Goal: Task Accomplishment & Management: Use online tool/utility

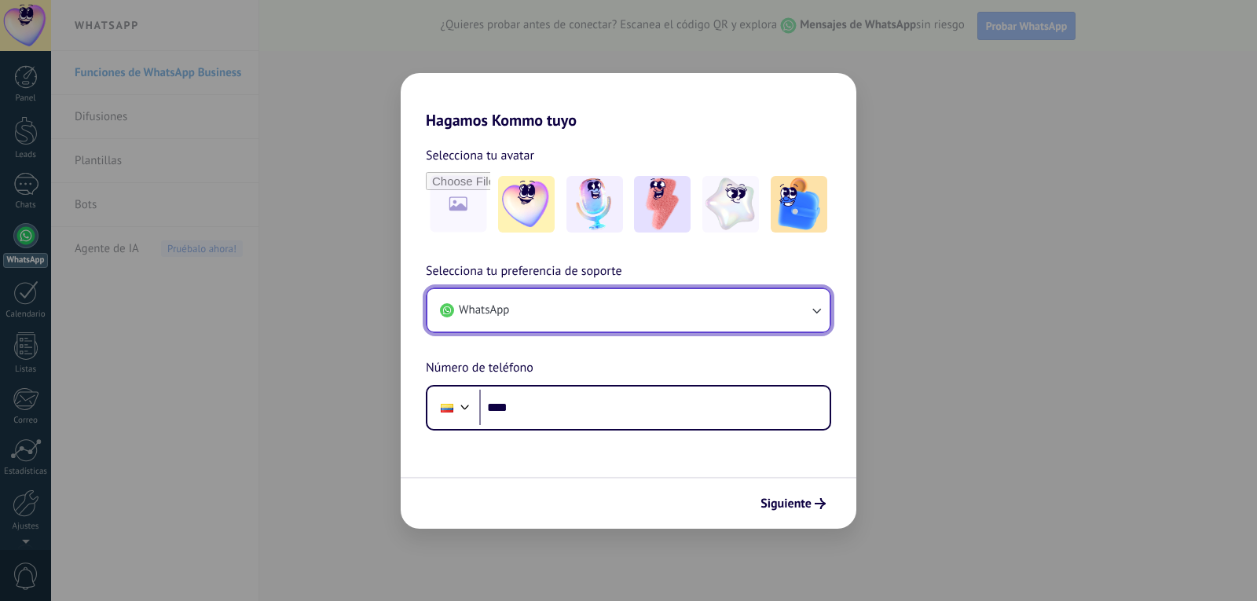
click at [648, 316] on button "WhatsApp" at bounding box center [628, 310] width 402 height 42
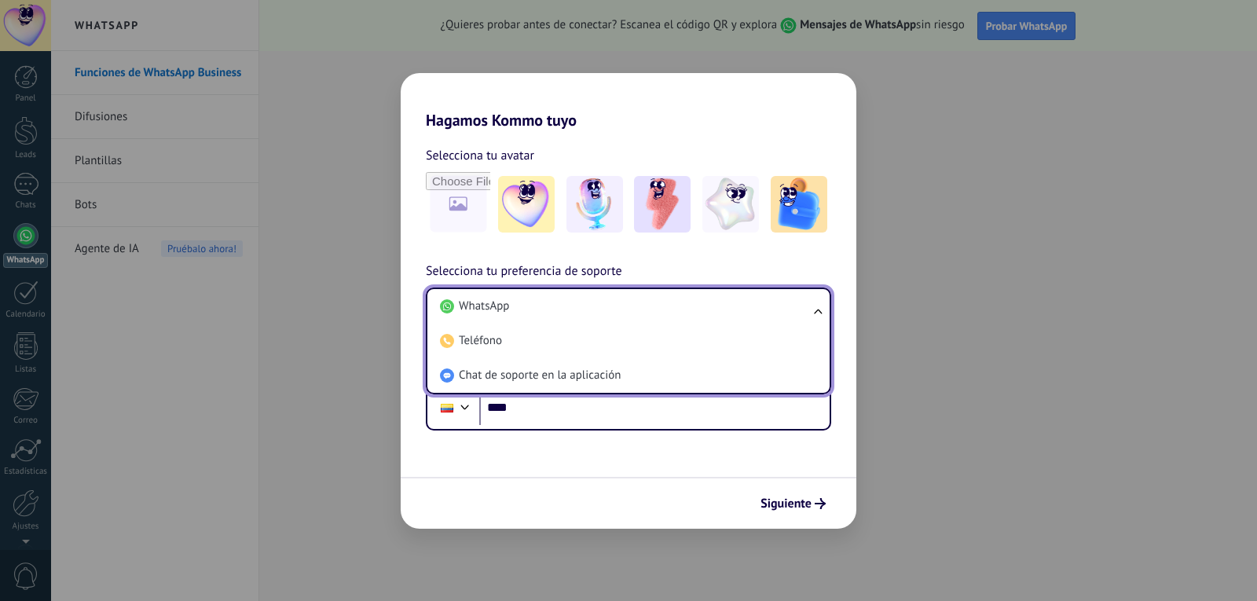
click at [797, 259] on div "Selecciona tu avatar Selecciona tu preferencia de soporte WhatsApp WhatsApp Tel…" at bounding box center [629, 280] width 456 height 301
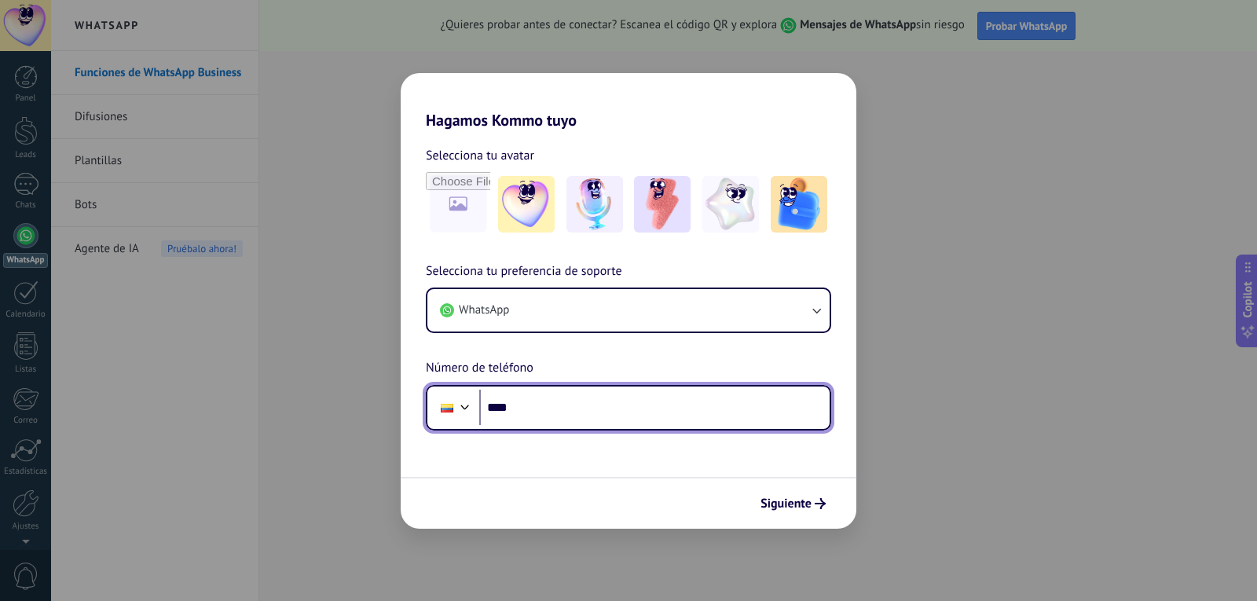
click at [544, 409] on input "****" at bounding box center [654, 408] width 350 height 36
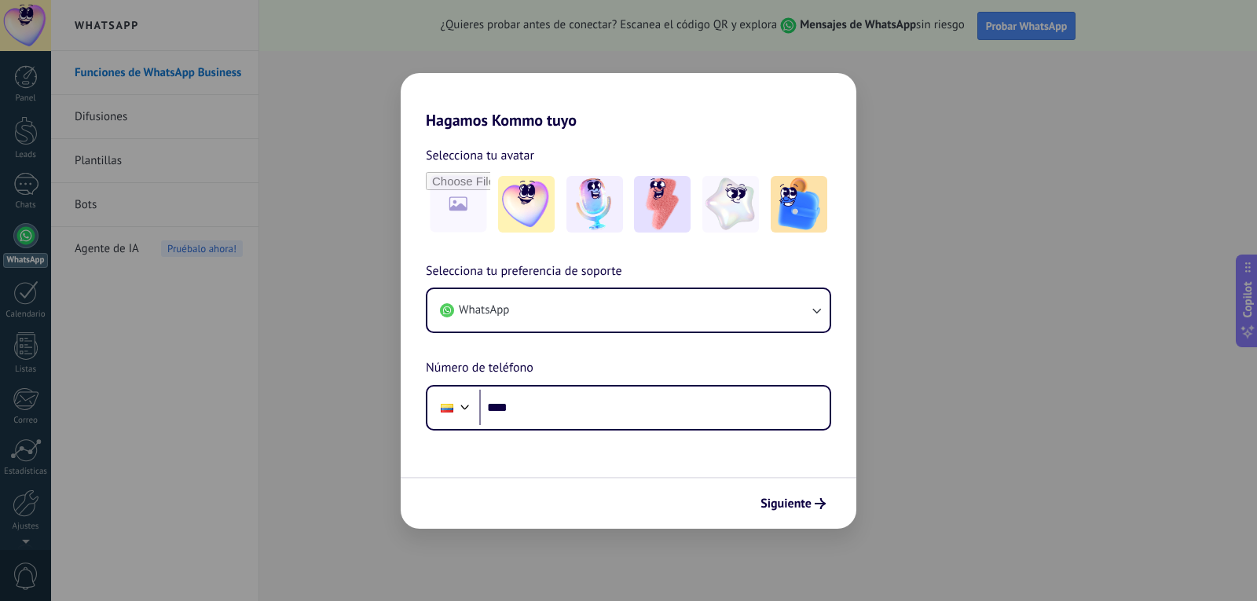
click at [1114, 181] on div "Hagamos Kommo tuyo Selecciona tu avatar Selecciona tu preferencia de soporte Wh…" at bounding box center [628, 300] width 1257 height 601
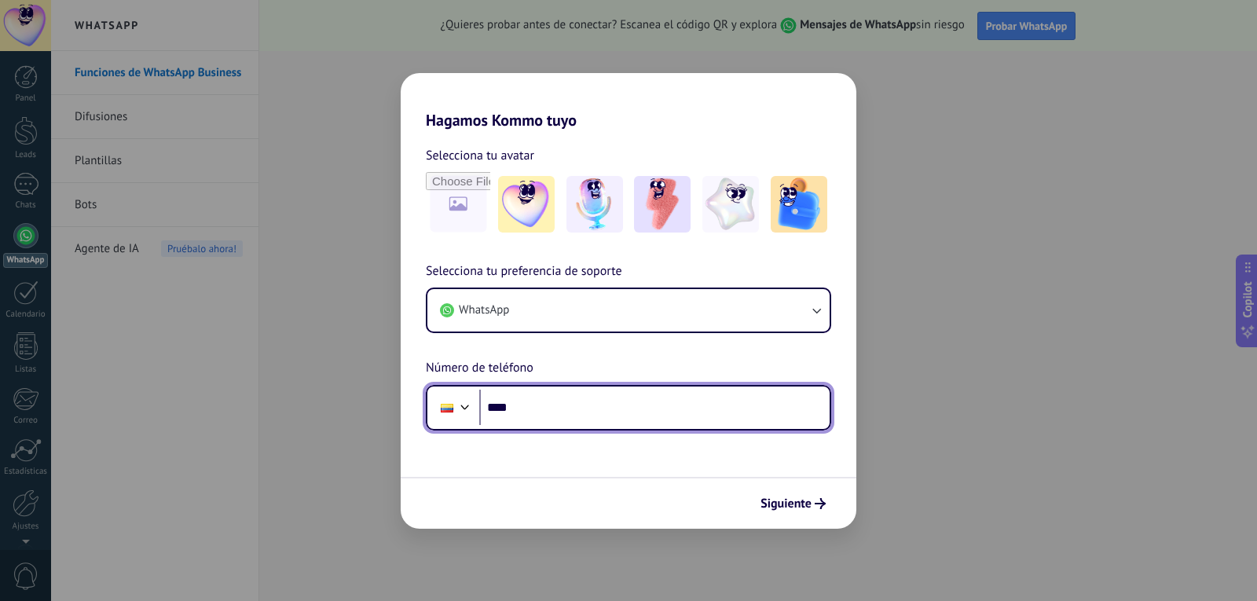
click at [783, 408] on input "****" at bounding box center [654, 408] width 350 height 36
type input "**********"
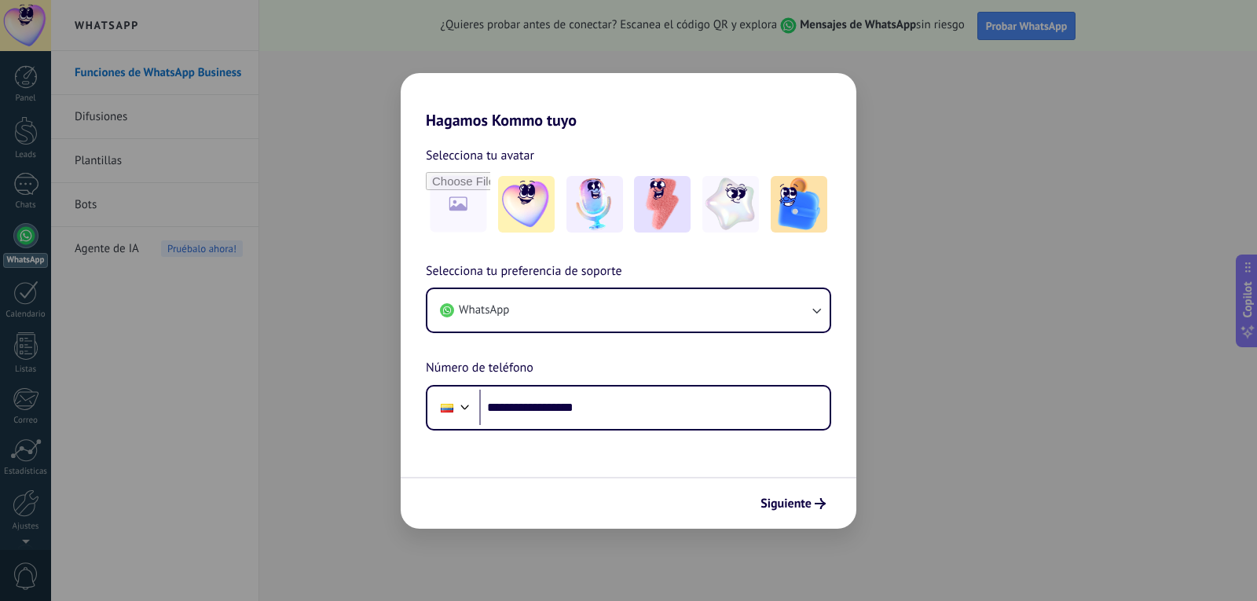
click at [819, 517] on div "Siguiente" at bounding box center [629, 503] width 456 height 52
click at [809, 498] on span "Siguiente" at bounding box center [786, 503] width 51 height 11
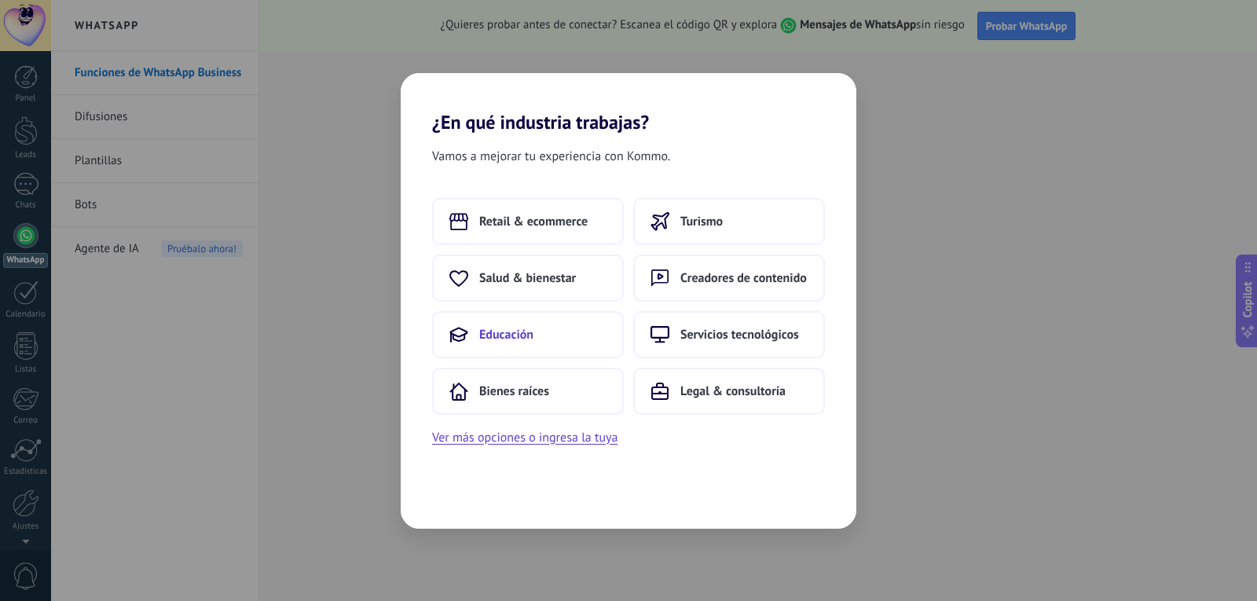
click at [560, 338] on button "Educación" at bounding box center [528, 334] width 192 height 47
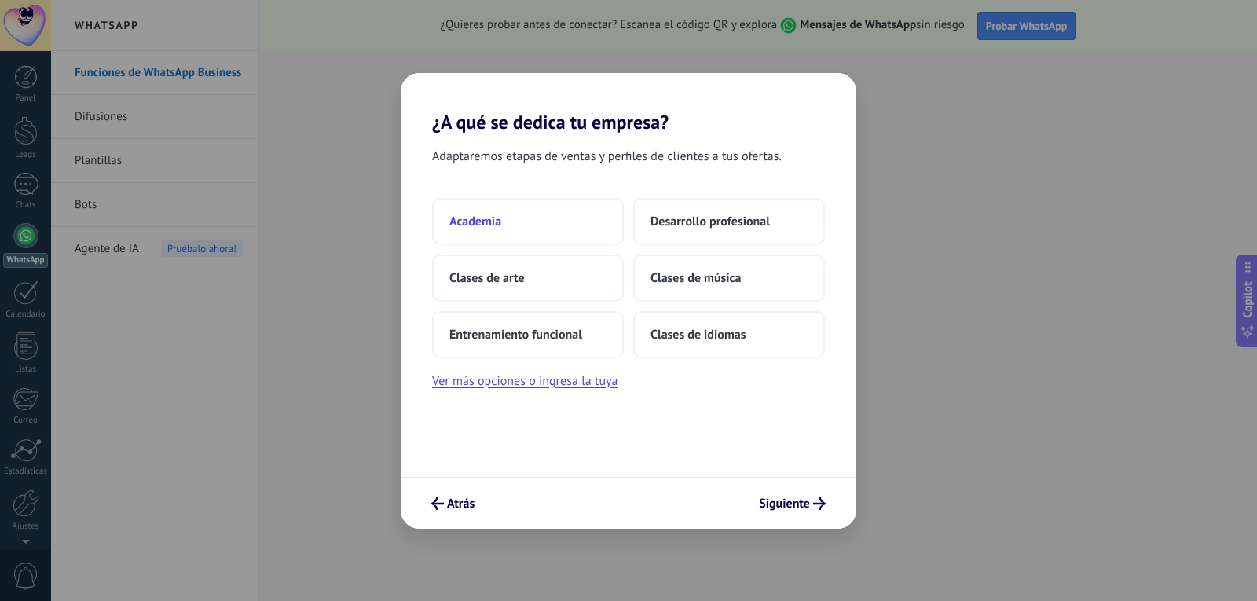
click at [524, 218] on button "Academia" at bounding box center [528, 221] width 192 height 47
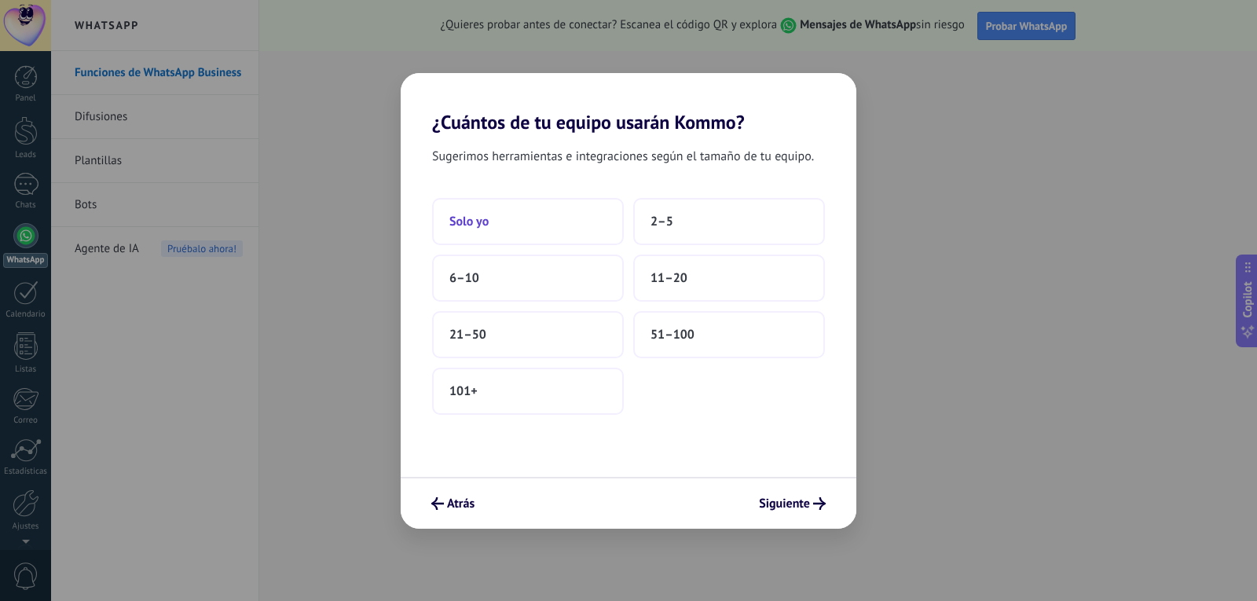
click at [541, 218] on button "Solo yo" at bounding box center [528, 221] width 192 height 47
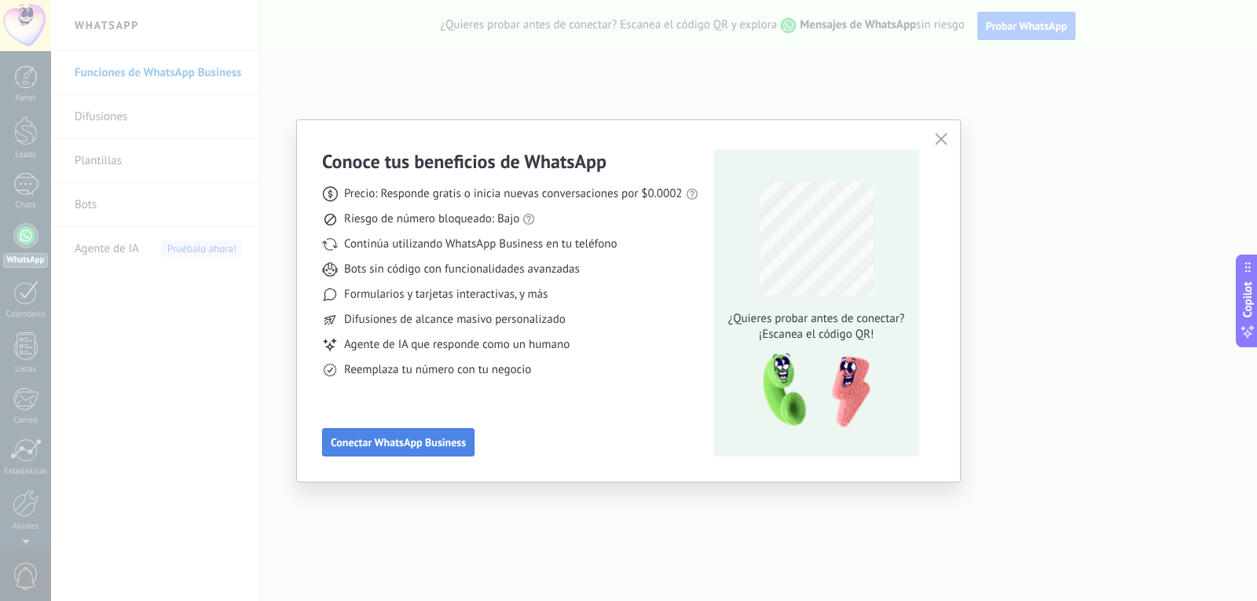
click at [354, 449] on button "Conectar WhatsApp Business" at bounding box center [398, 442] width 152 height 28
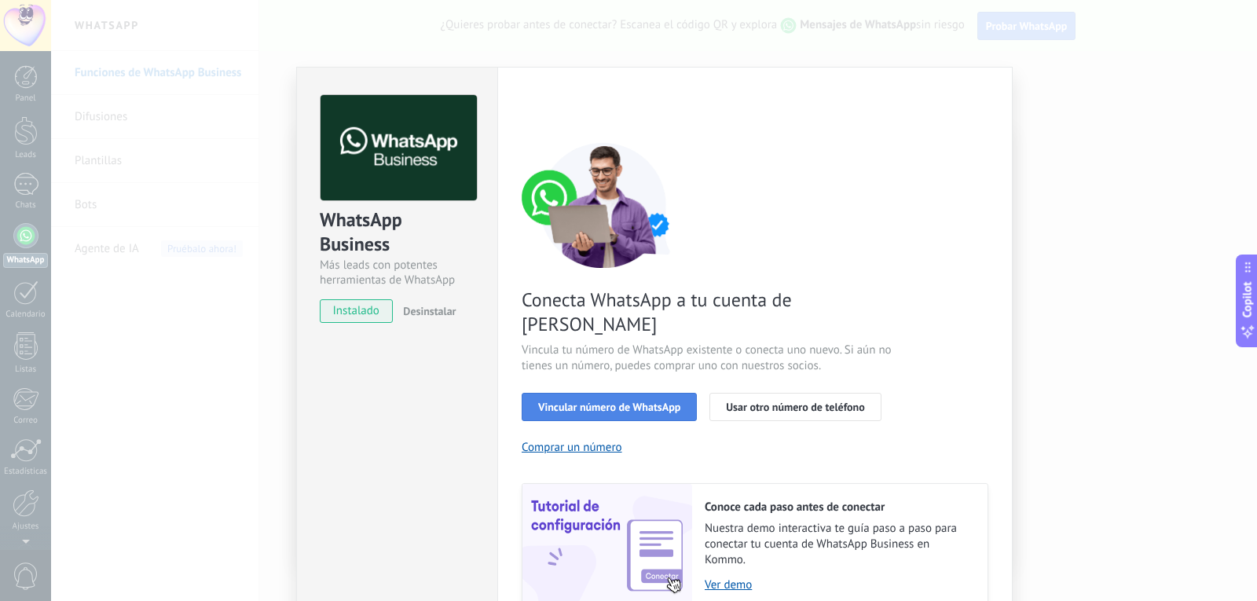
click at [585, 402] on span "Vincular número de WhatsApp" at bounding box center [609, 407] width 142 height 11
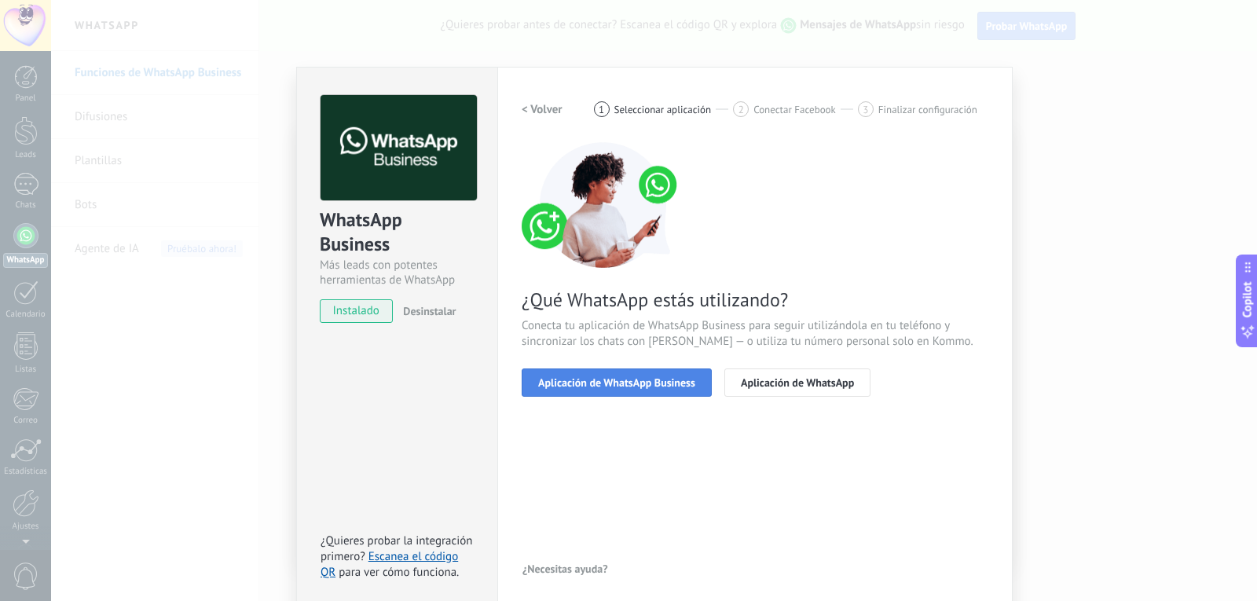
click at [650, 391] on button "Aplicación de WhatsApp Business" at bounding box center [617, 383] width 190 height 28
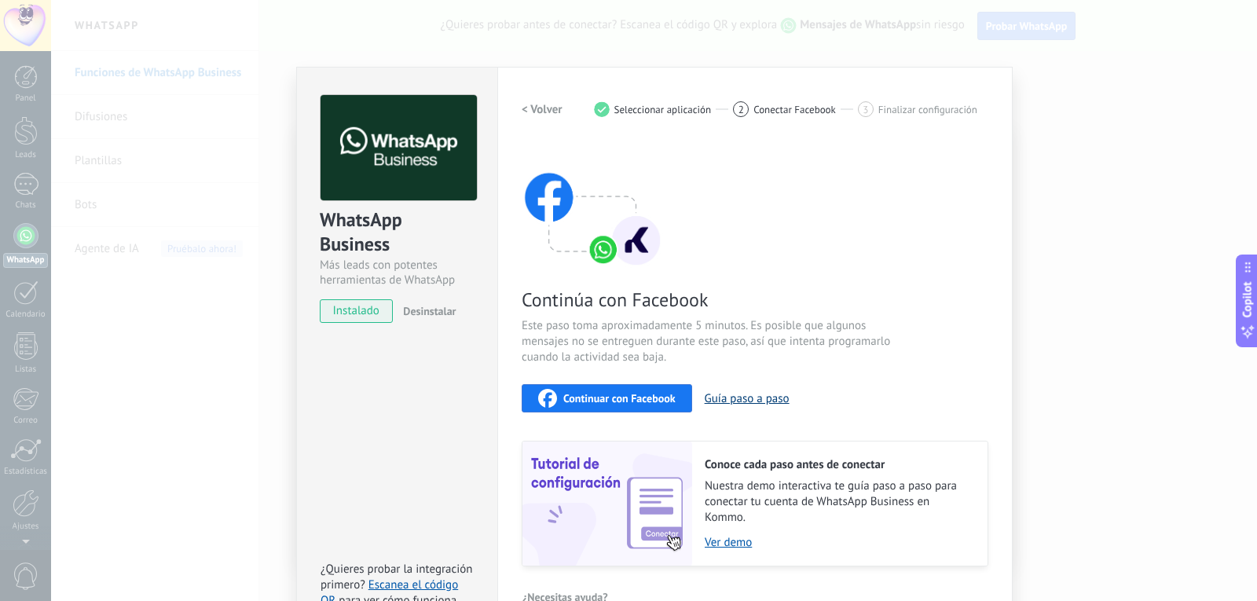
scroll to position [35, 0]
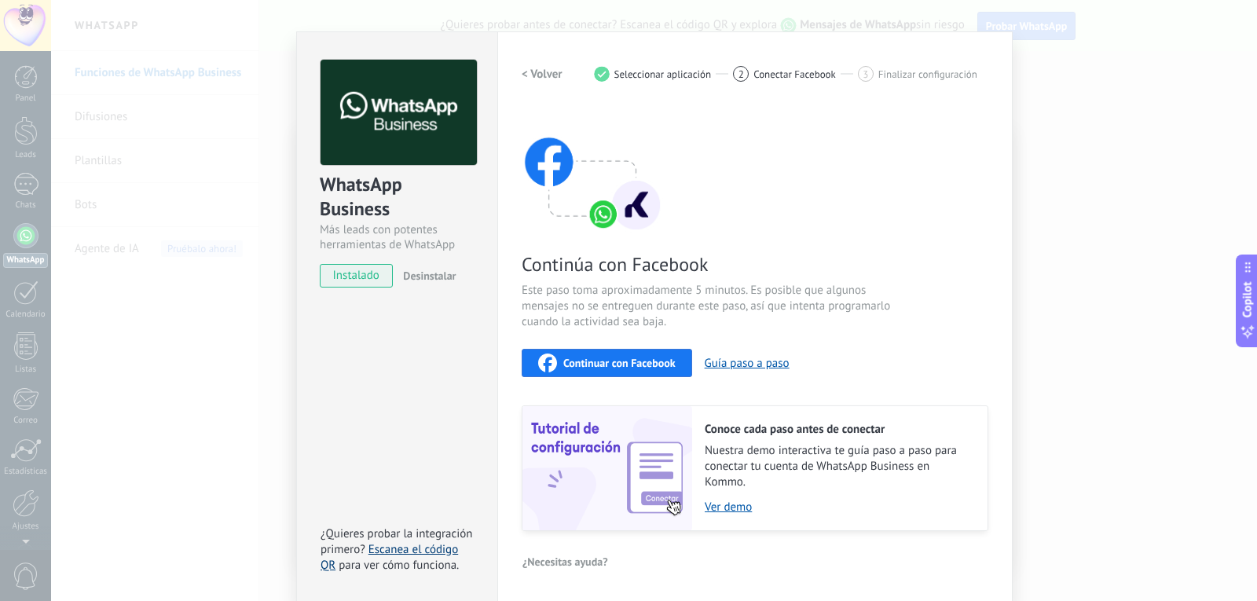
click at [416, 548] on link "Escanea el código QR" at bounding box center [390, 557] width 138 height 31
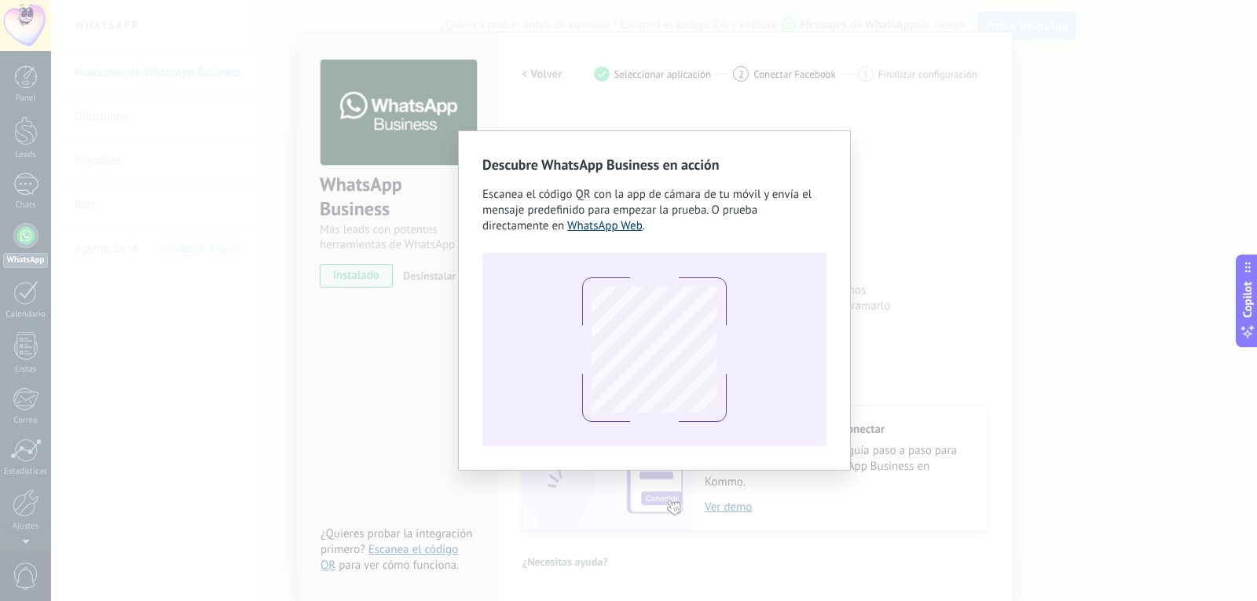
click at [628, 218] on link "WhatsApp Web" at bounding box center [604, 225] width 75 height 15
click at [944, 280] on div "Descubre WhatsApp Business en acción Escanea el código QR con la app de cámara …" at bounding box center [654, 300] width 1206 height 601
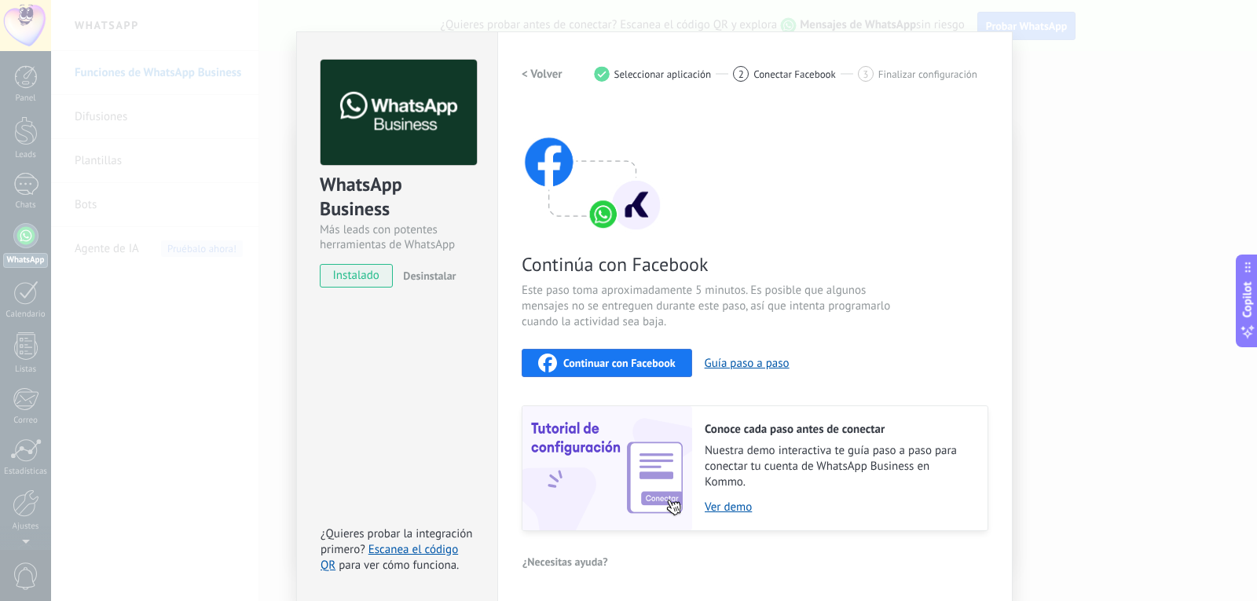
click at [1072, 244] on div "WhatsApp Business Más leads con potentes herramientas de WhatsApp instalado Des…" at bounding box center [654, 300] width 1206 height 601
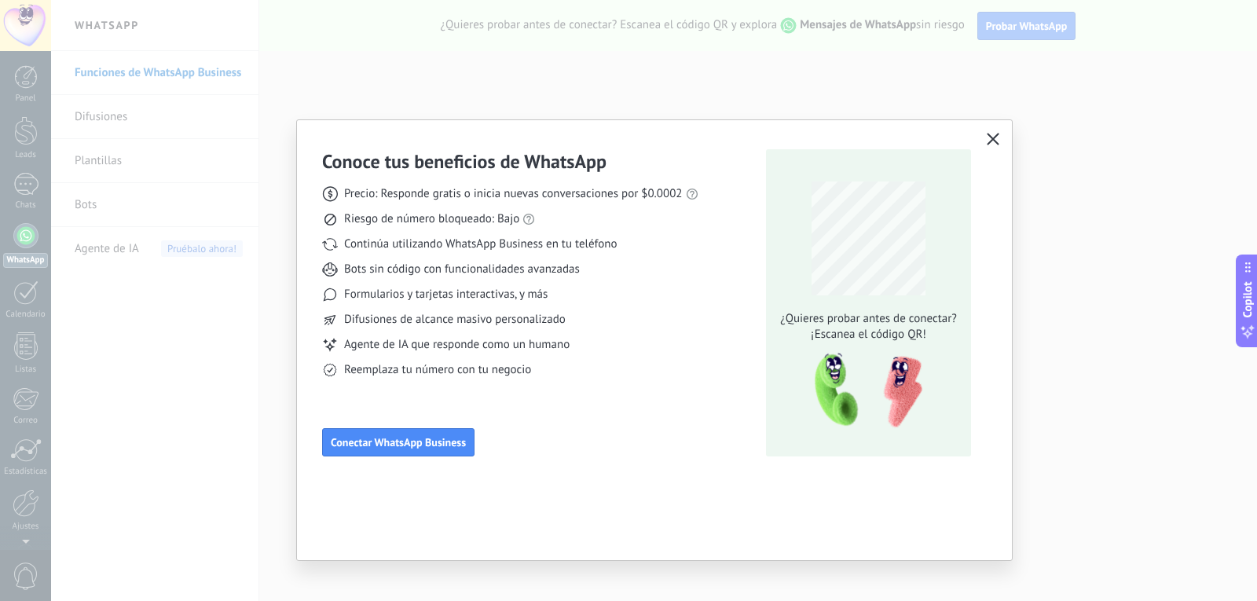
scroll to position [0, 0]
click at [989, 138] on icon "button" at bounding box center [993, 139] width 13 height 13
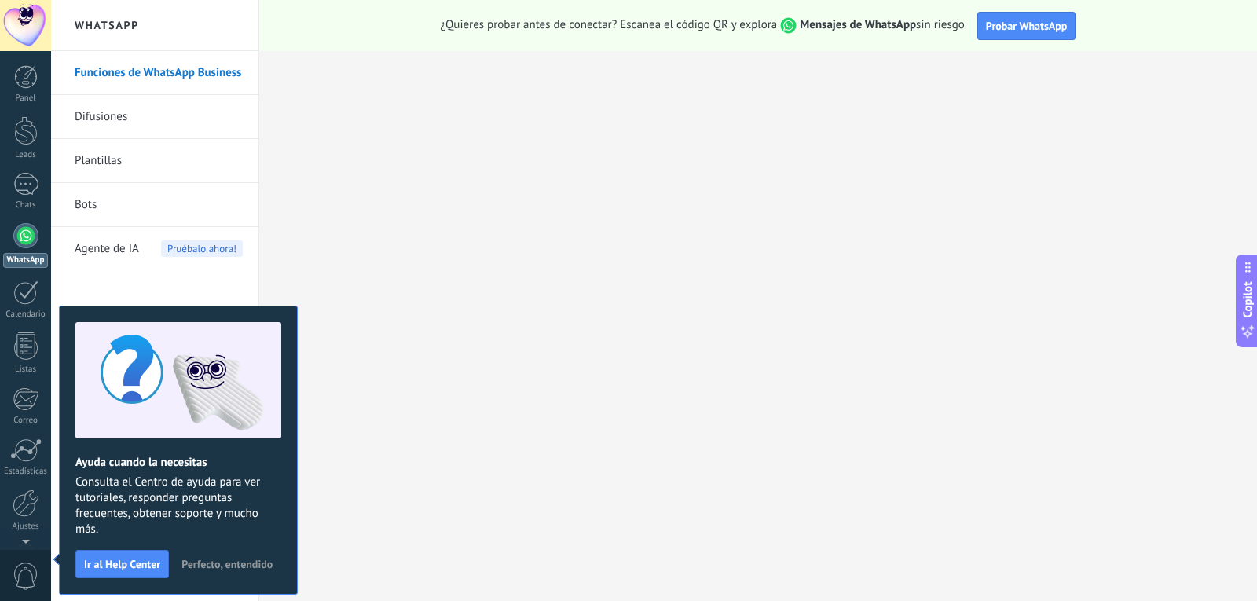
click at [189, 148] on link "Plantillas" at bounding box center [159, 161] width 168 height 44
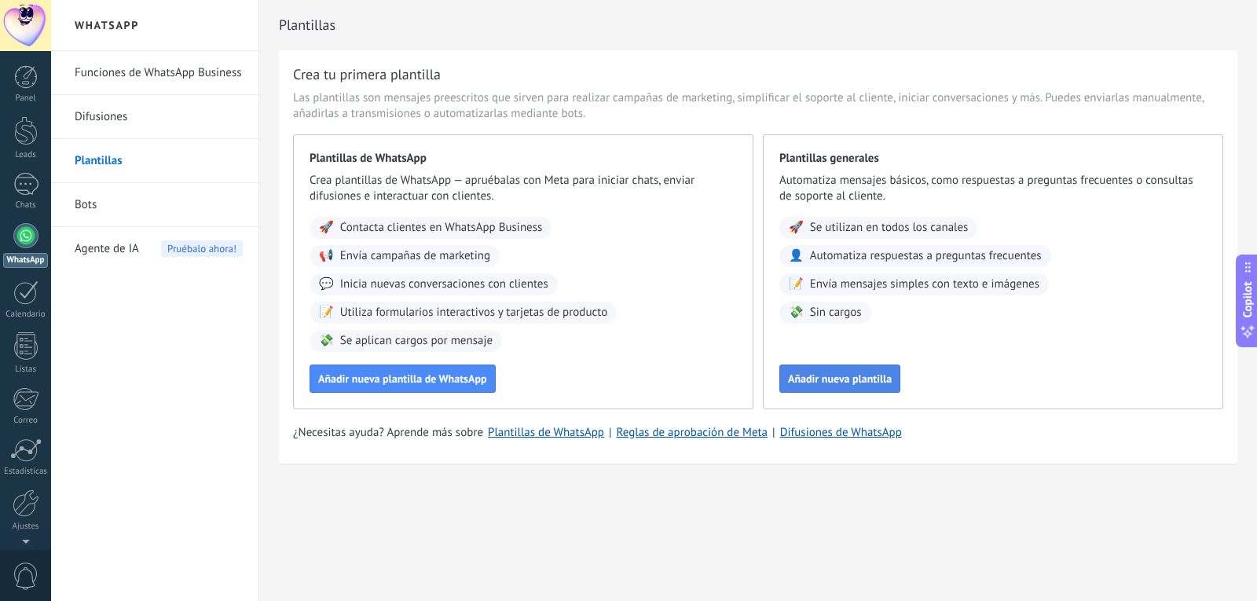
click at [855, 380] on span "Añadir nueva plantilla" at bounding box center [840, 378] width 104 height 11
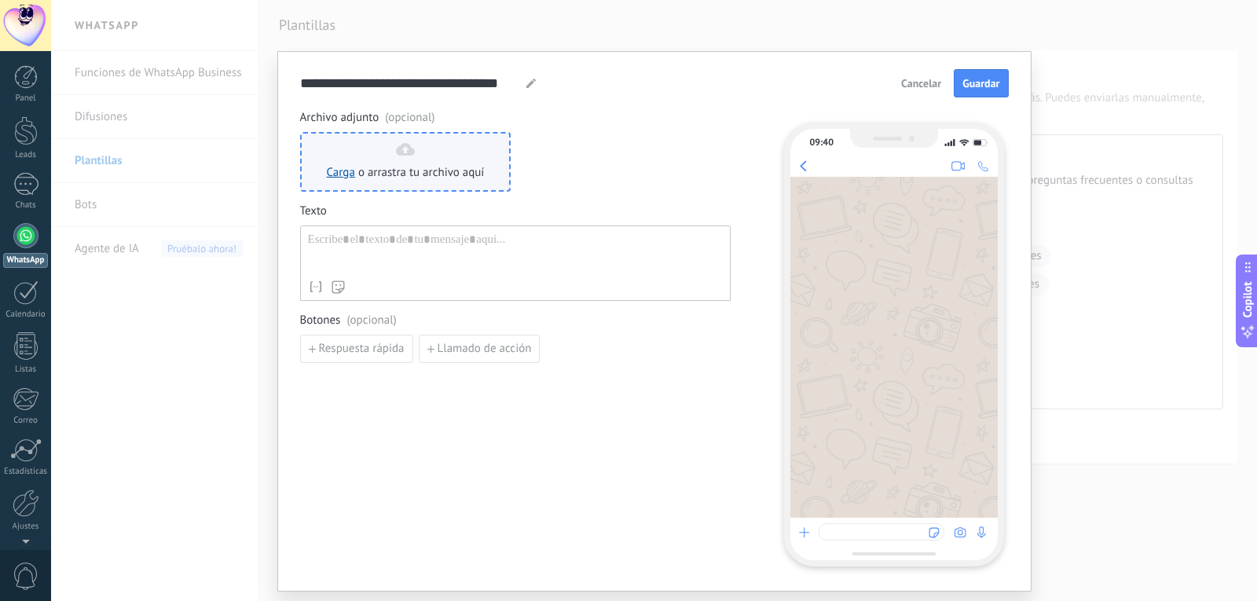
drag, startPoint x: 387, startPoint y: 192, endPoint x: 357, endPoint y: 178, distance: 33.0
click at [387, 190] on div "Archivo adjunto (opcional) Carga o arrastra tu archivo aquí Arrastra aquí Texto…" at bounding box center [515, 236] width 431 height 253
click at [327, 174] on link "Carga" at bounding box center [341, 172] width 28 height 15
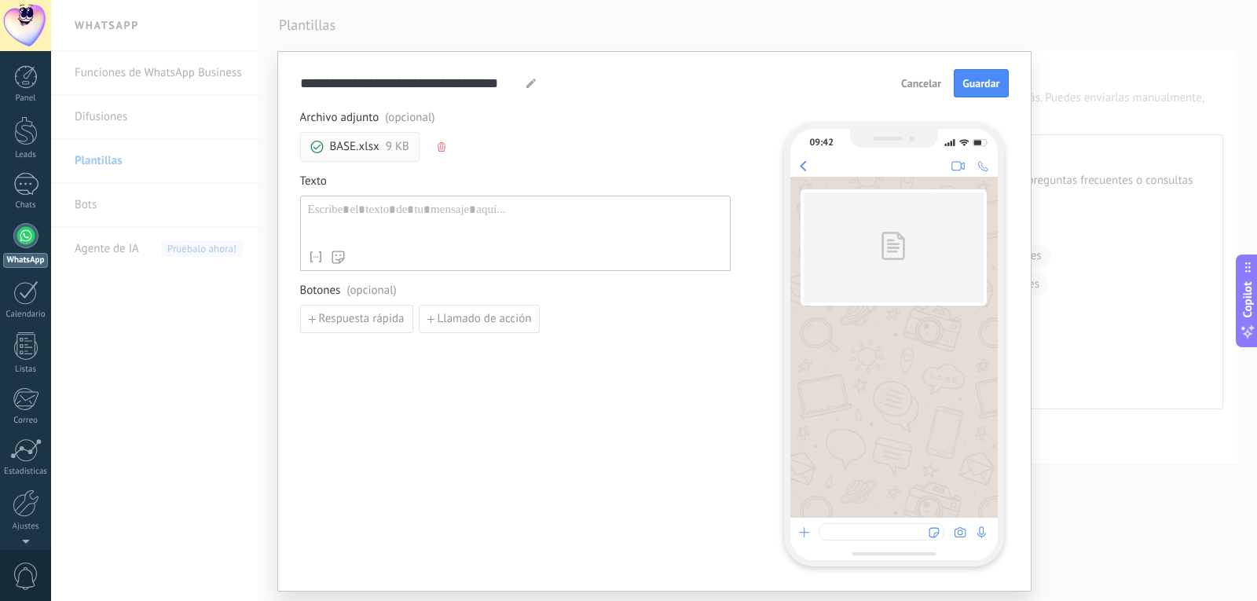
click at [380, 219] on div at bounding box center [515, 223] width 415 height 40
paste div
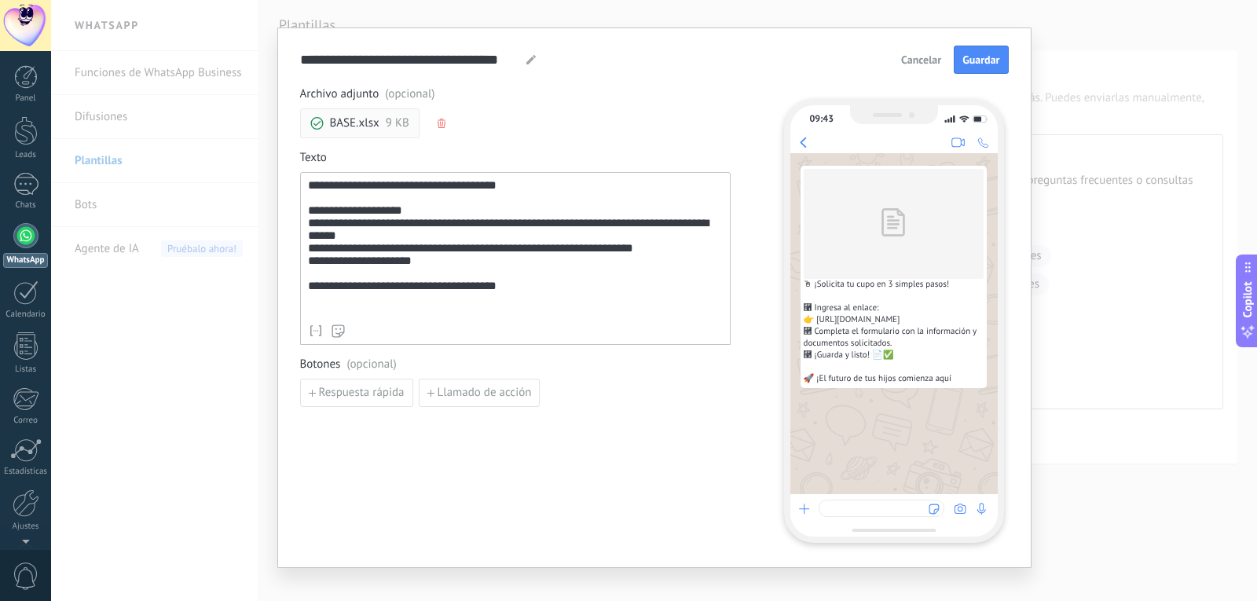
scroll to position [42, 0]
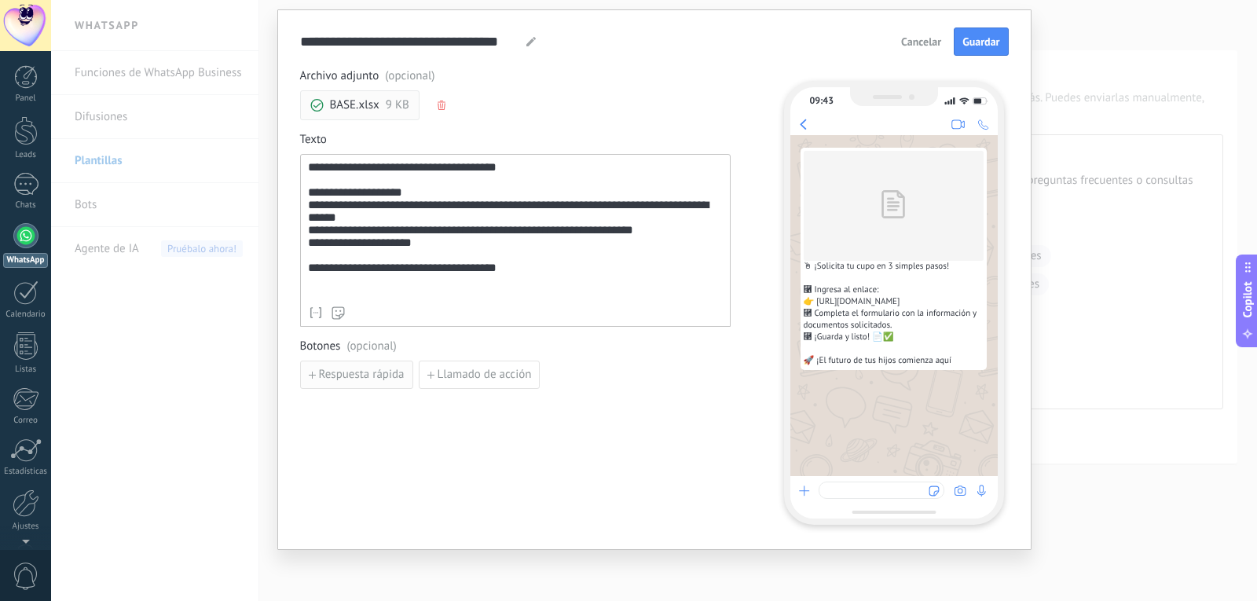
click at [362, 374] on span "Respuesta rápida" at bounding box center [362, 374] width 86 height 11
click at [511, 373] on icon "button" at bounding box center [515, 374] width 8 height 9
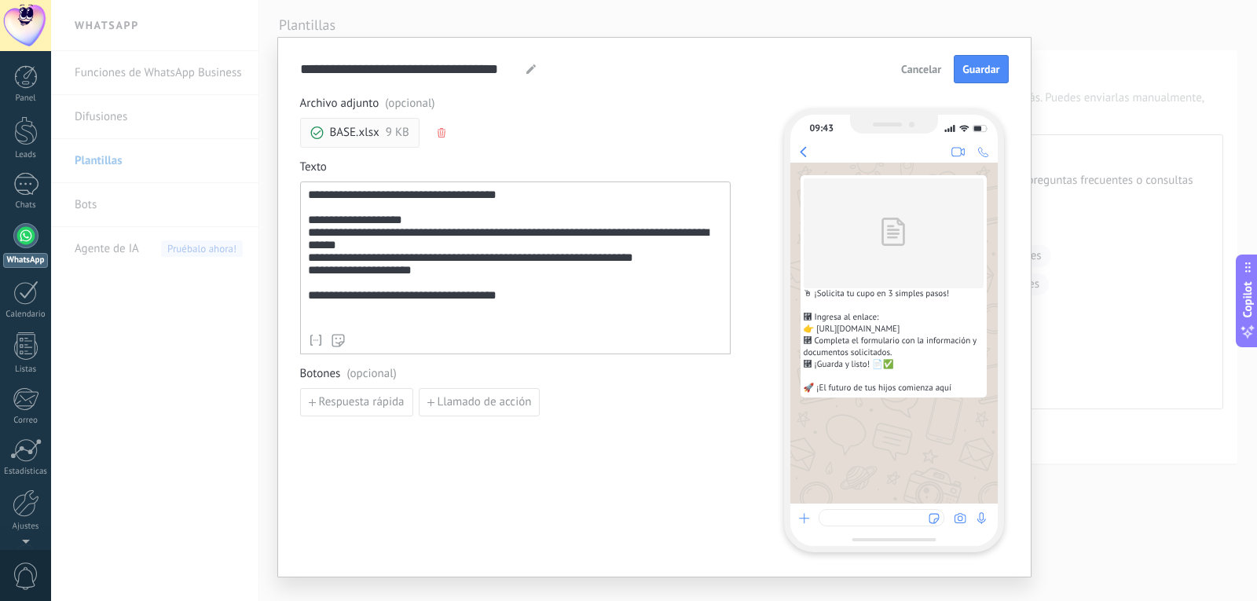
scroll to position [0, 0]
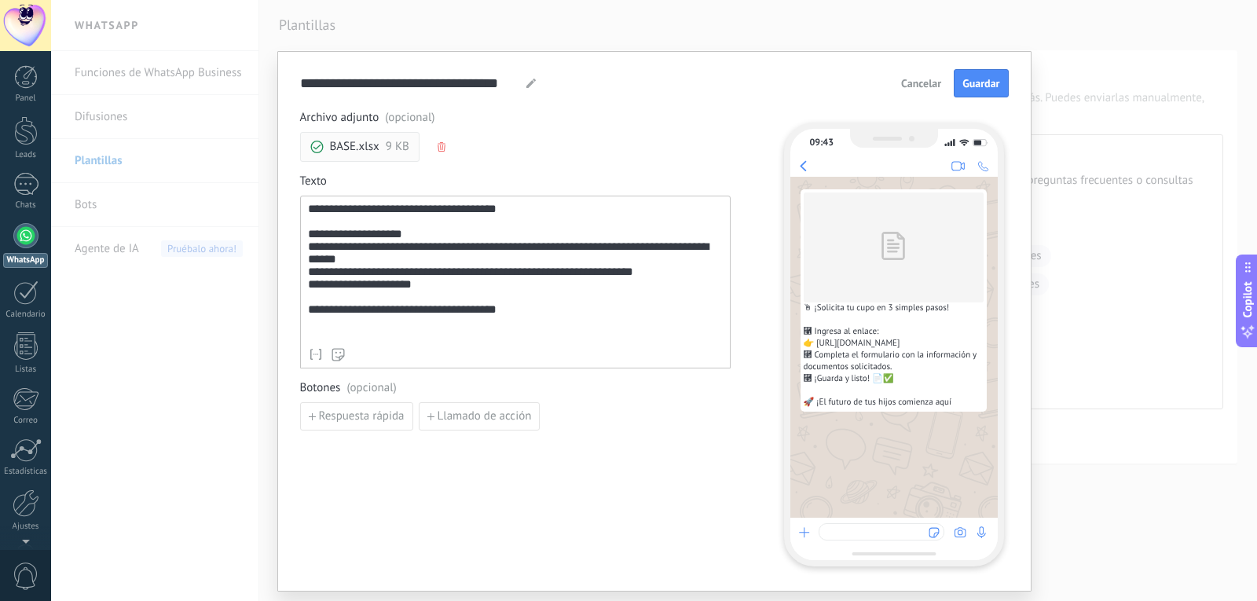
drag, startPoint x: 977, startPoint y: 92, endPoint x: 972, endPoint y: 109, distance: 18.1
click at [978, 92] on button "Guardar" at bounding box center [981, 83] width 54 height 28
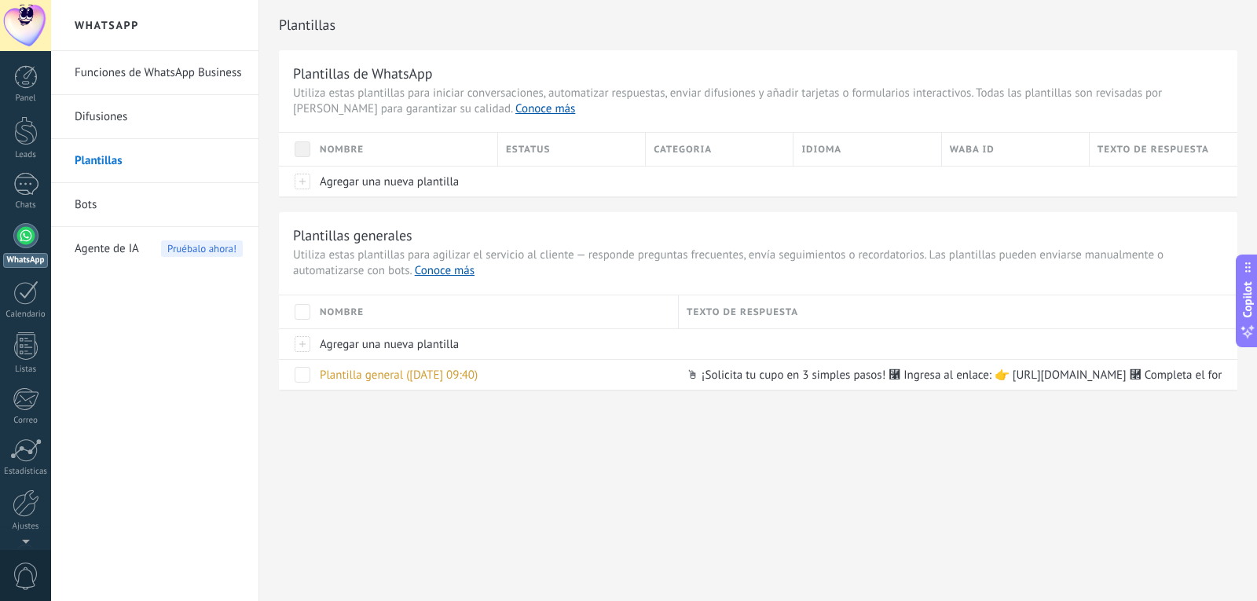
click at [112, 123] on link "Difusiones" at bounding box center [159, 117] width 168 height 44
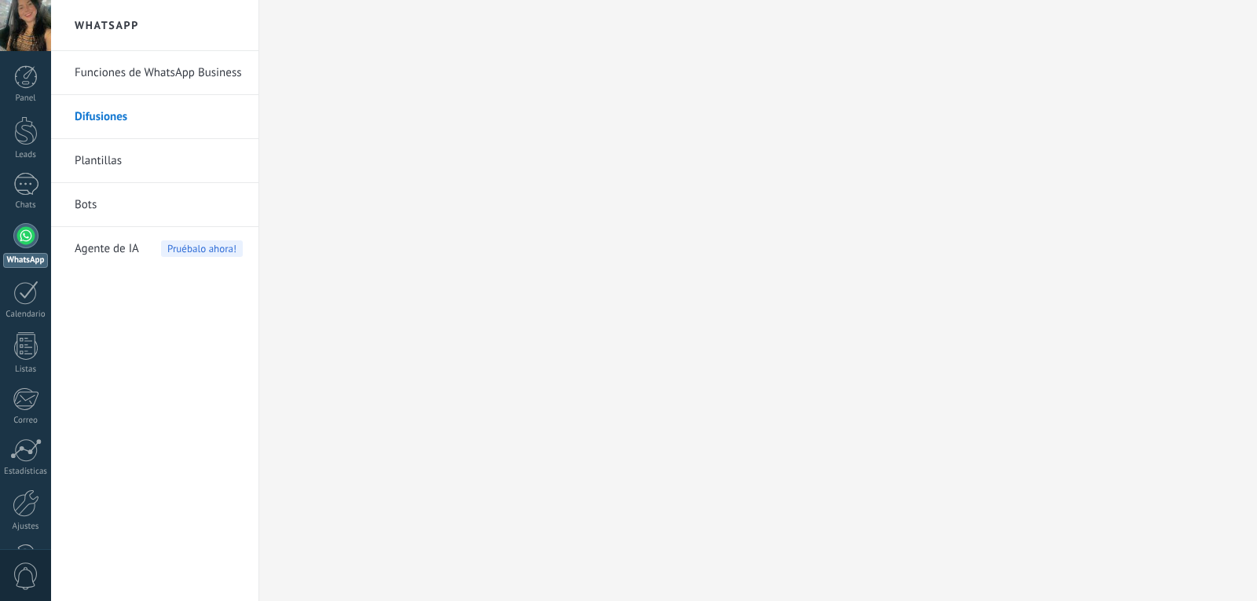
click at [129, 75] on link "Funciones de WhatsApp Business" at bounding box center [159, 73] width 168 height 44
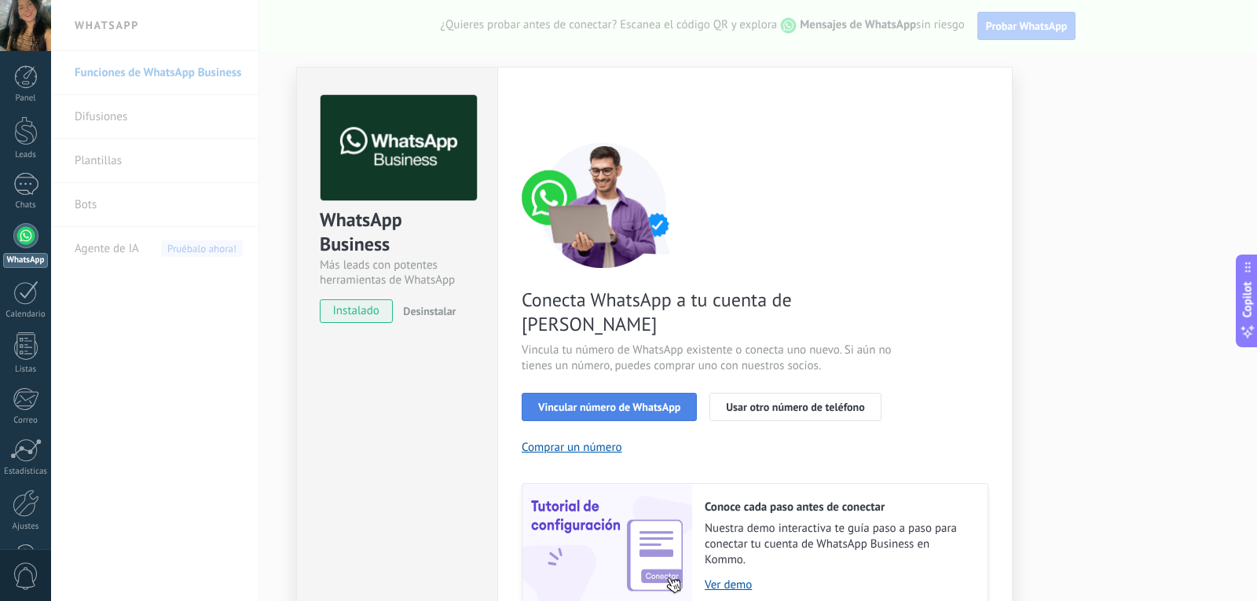
click at [607, 402] on span "Vincular número de WhatsApp" at bounding box center [609, 407] width 142 height 11
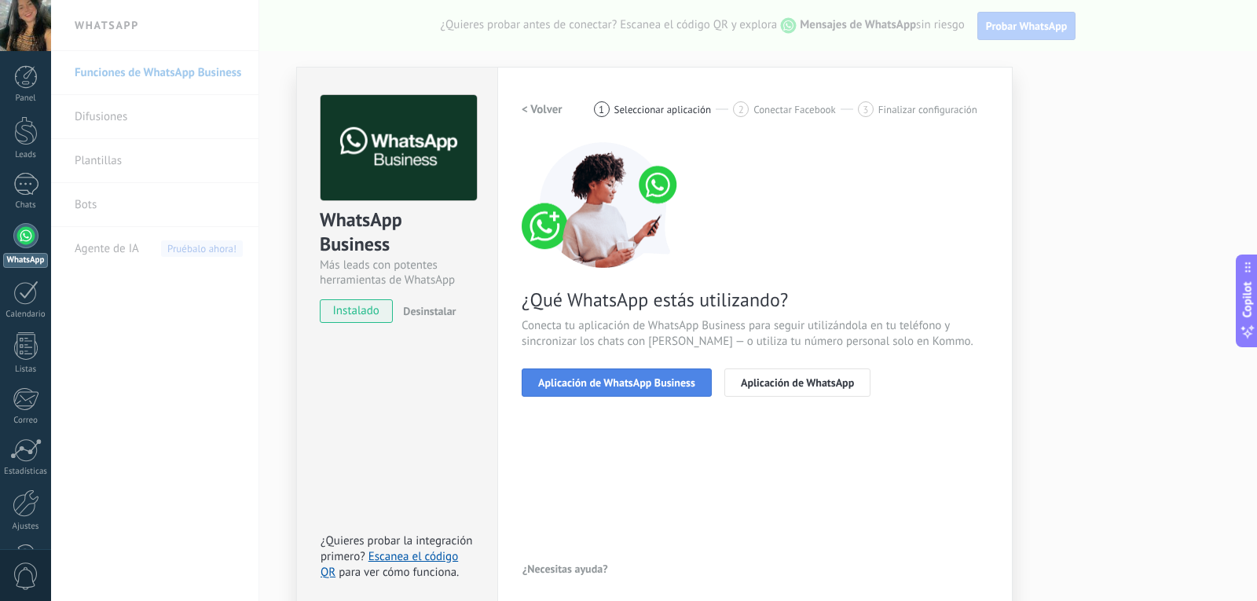
click at [663, 383] on span "Aplicación de WhatsApp Business" at bounding box center [616, 382] width 157 height 11
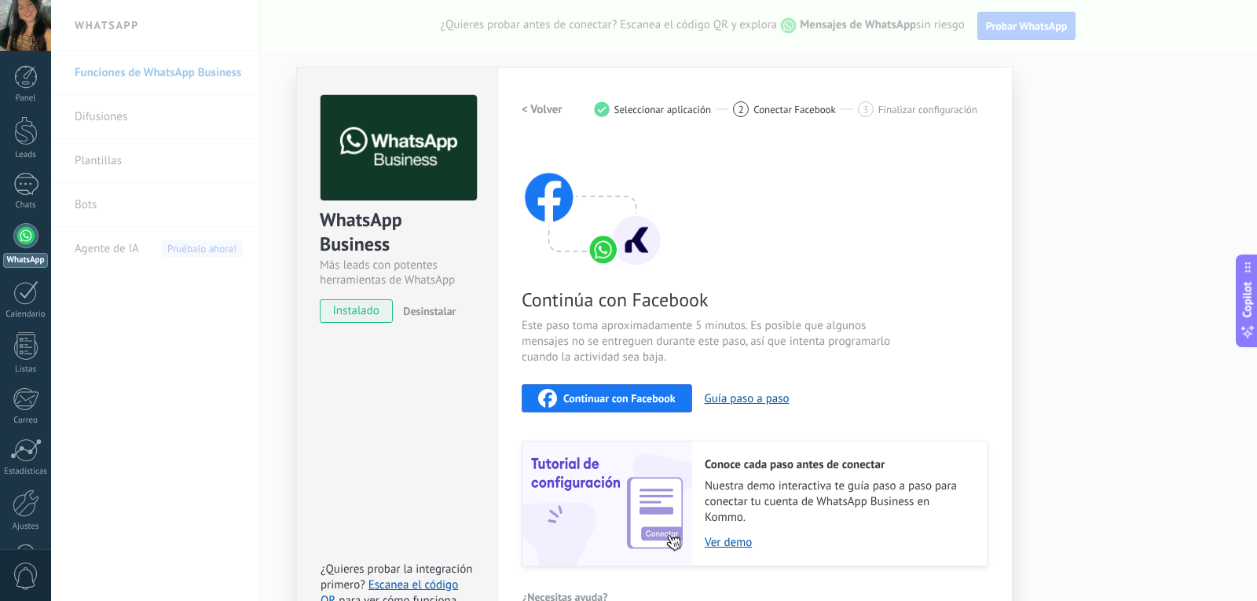
click at [343, 306] on span "instalado" at bounding box center [357, 311] width 72 height 24
click at [522, 99] on button "< Volver" at bounding box center [542, 109] width 41 height 28
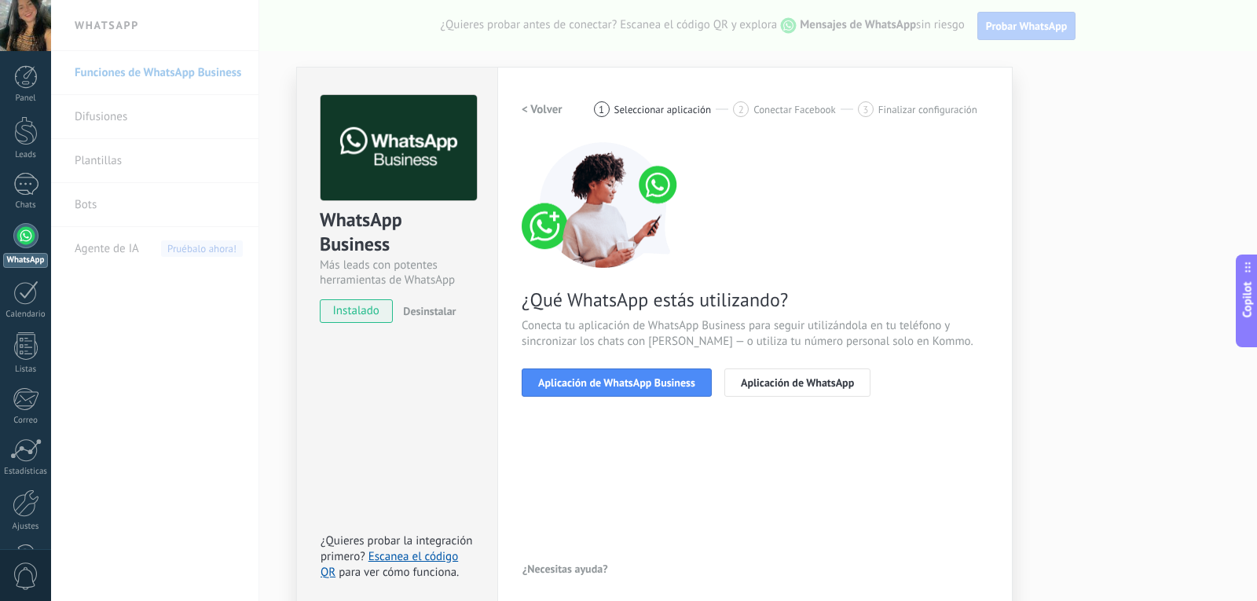
click at [529, 109] on h2 "< Volver" at bounding box center [542, 109] width 41 height 15
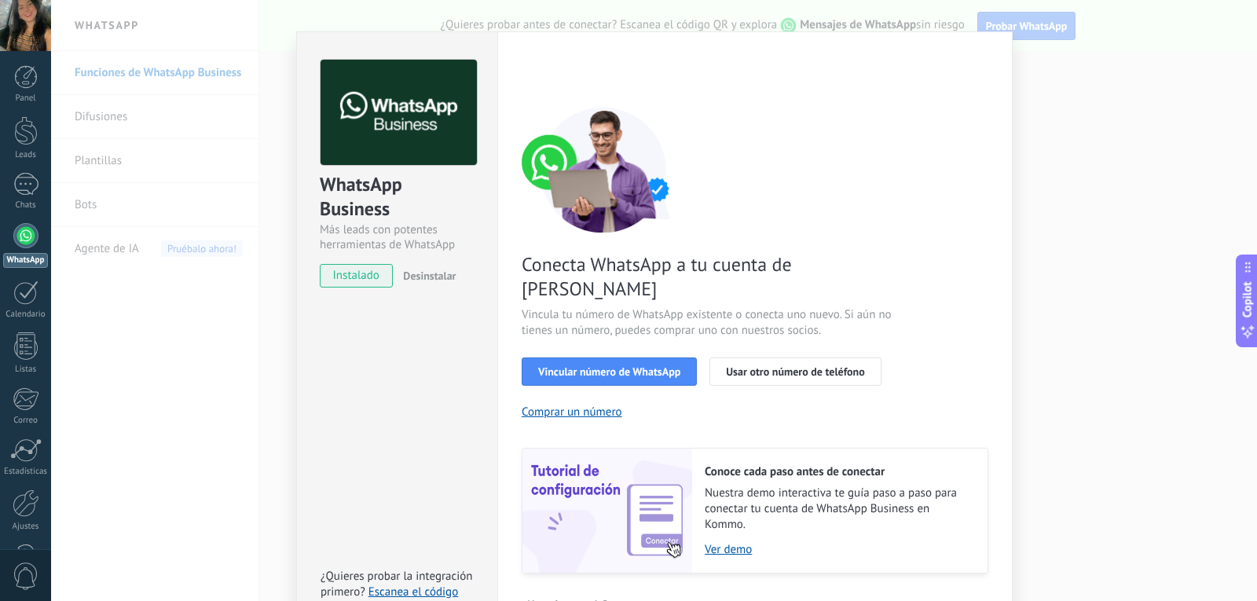
scroll to position [53, 0]
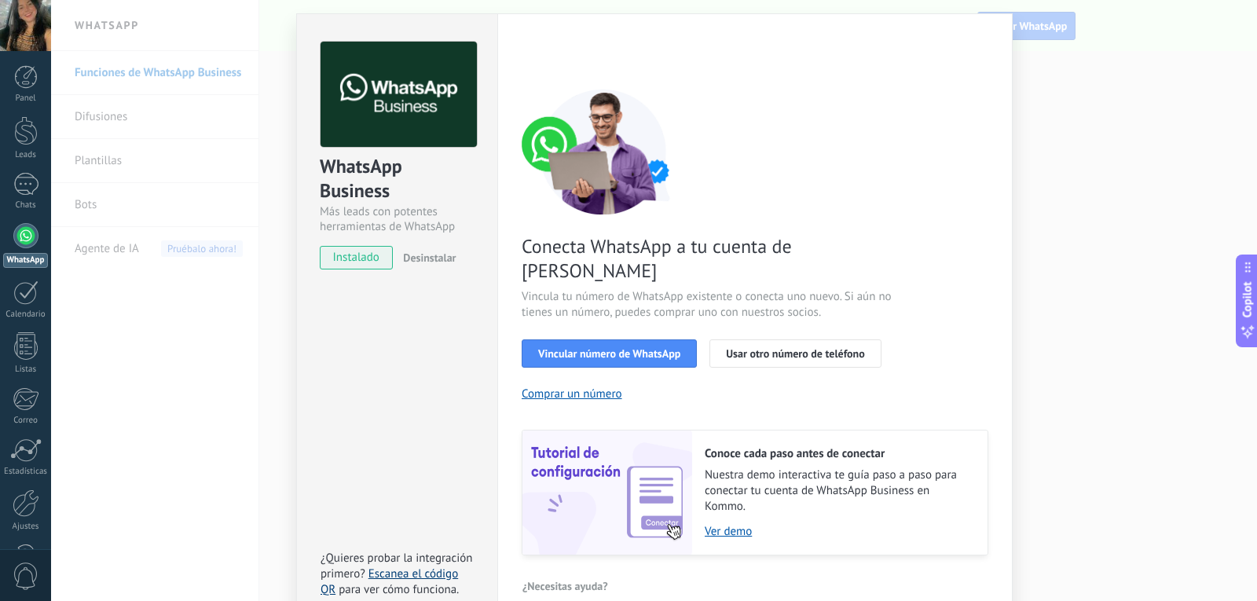
click at [391, 567] on link "Escanea el código QR" at bounding box center [390, 582] width 138 height 31
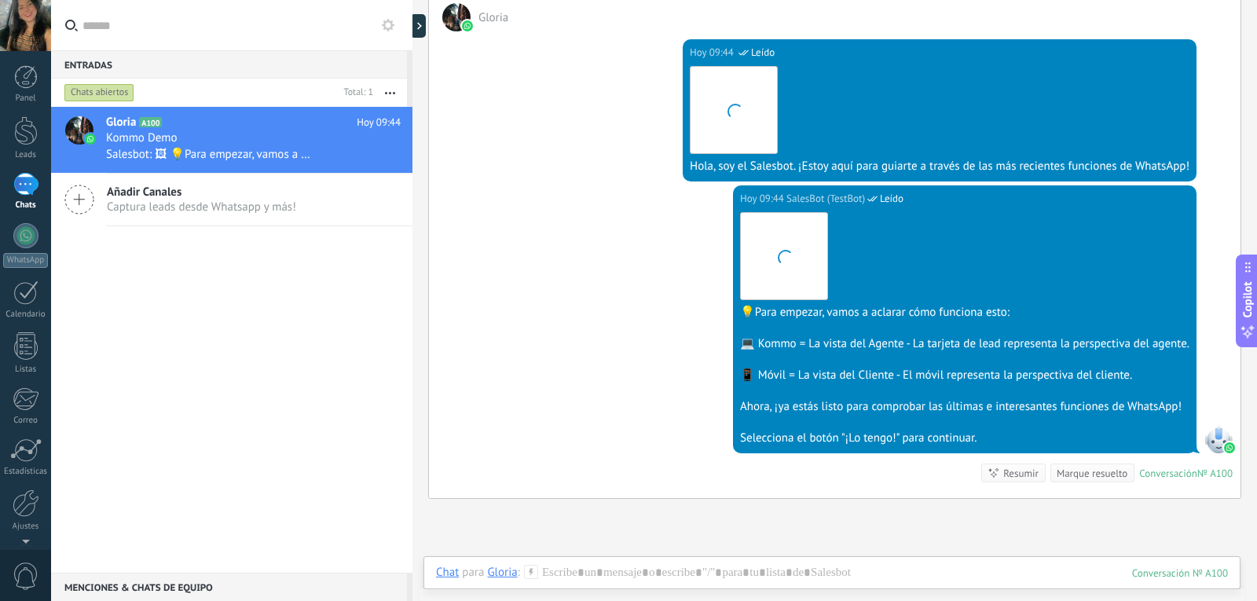
scroll to position [440, 0]
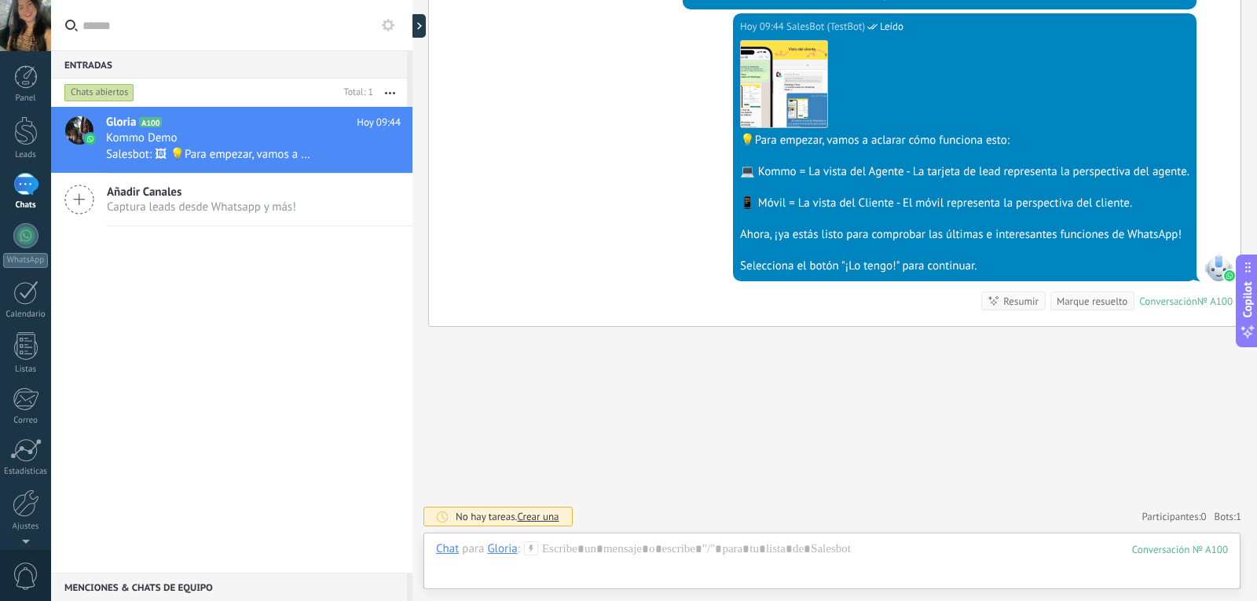
click at [84, 202] on icon at bounding box center [79, 200] width 30 height 30
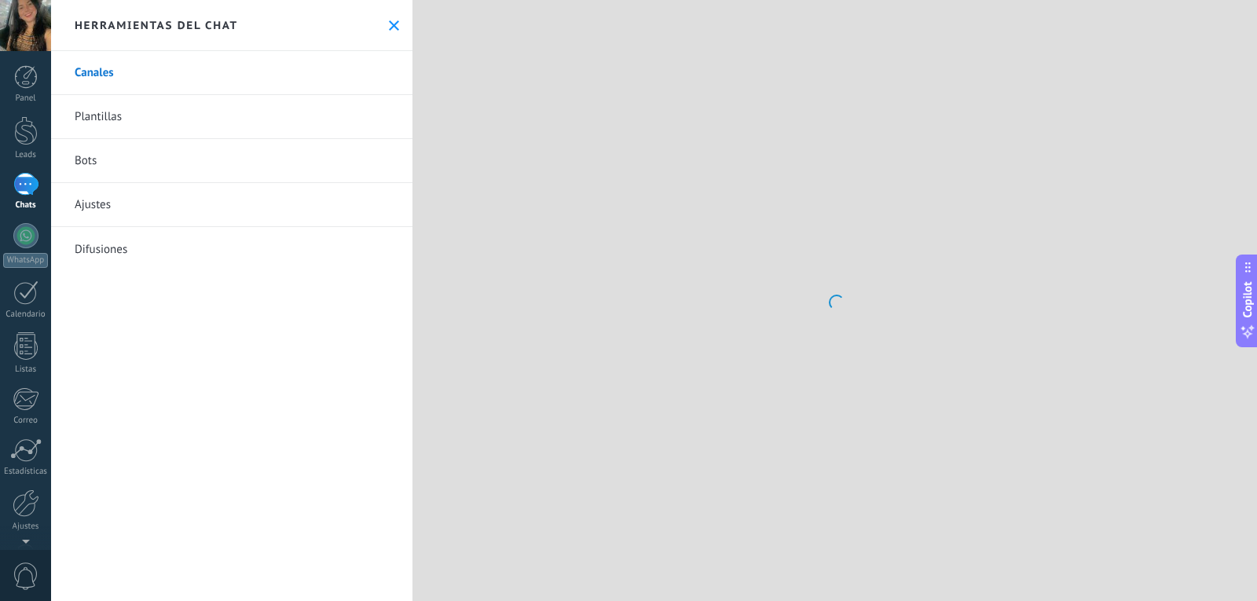
click at [119, 122] on link "Plantillas" at bounding box center [231, 117] width 361 height 44
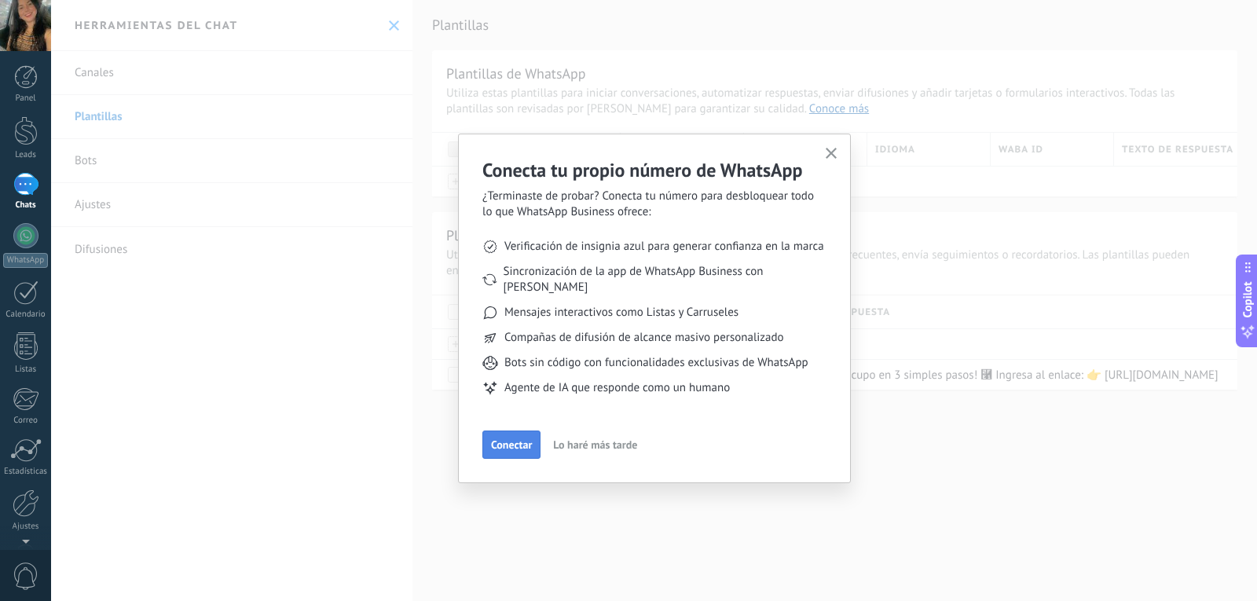
click at [512, 439] on span "Conectar" at bounding box center [511, 444] width 41 height 11
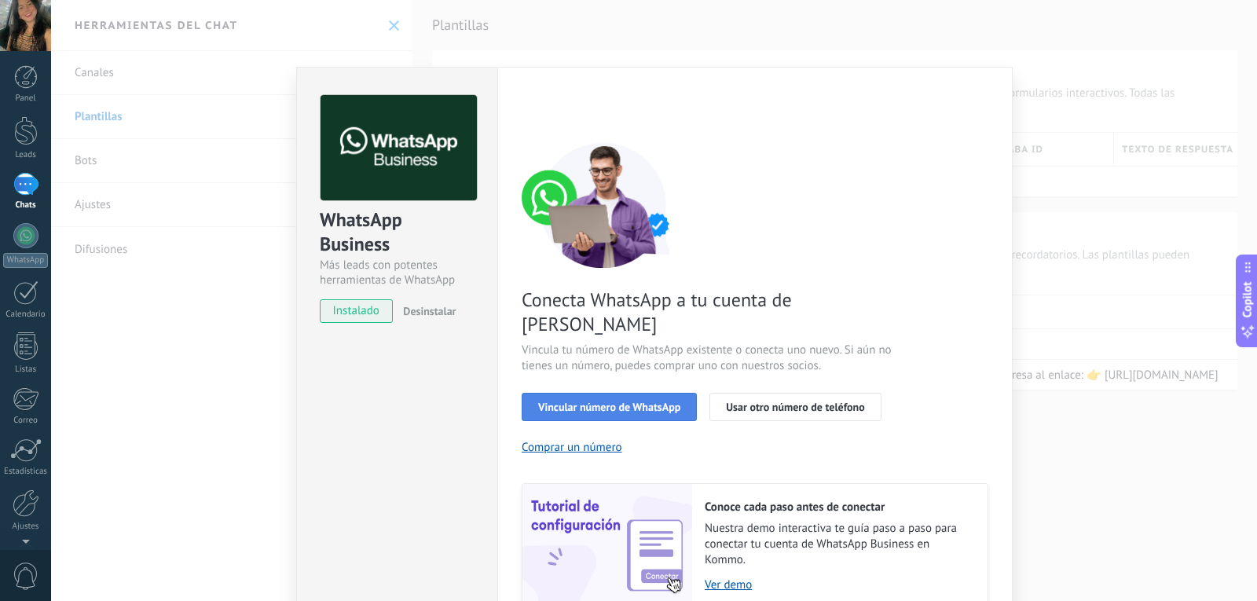
click at [647, 402] on span "Vincular número de WhatsApp" at bounding box center [609, 407] width 142 height 11
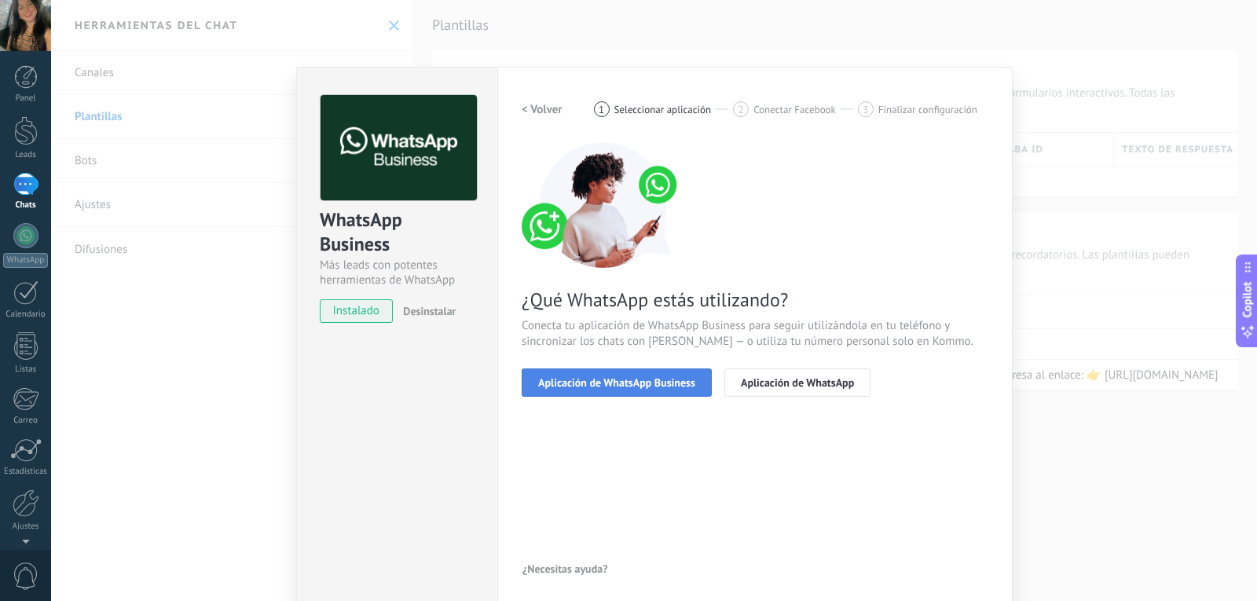
click at [687, 388] on button "Aplicación de WhatsApp Business" at bounding box center [617, 383] width 190 height 28
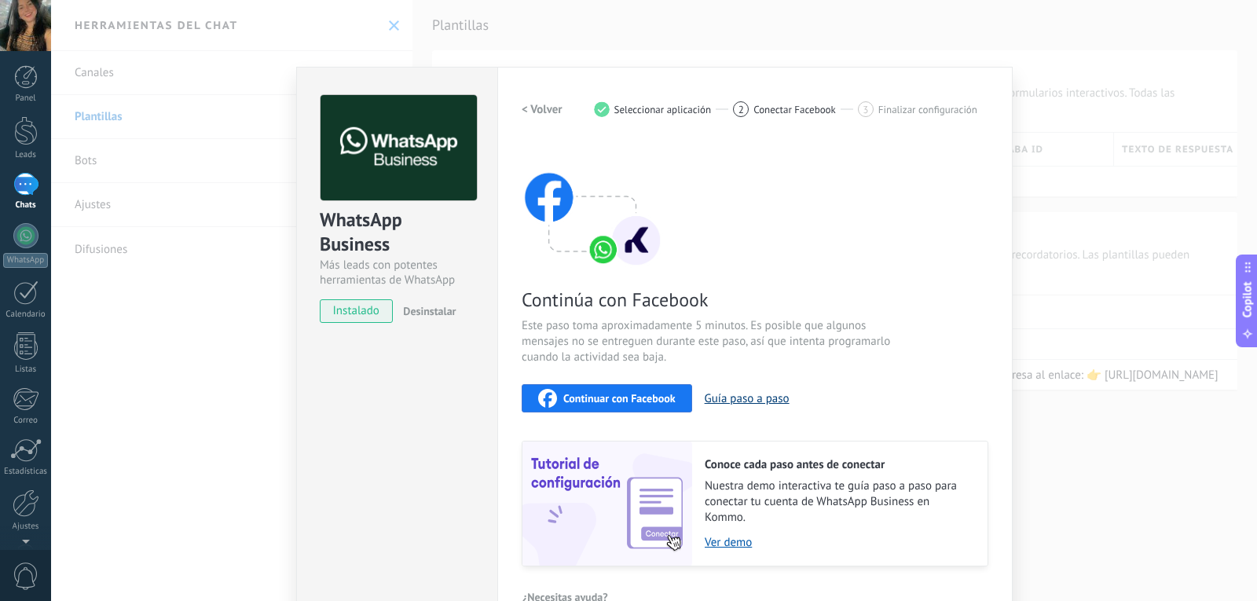
click at [743, 402] on button "Guía paso a paso" at bounding box center [747, 398] width 85 height 15
drag, startPoint x: 660, startPoint y: 105, endPoint x: 572, endPoint y: 110, distance: 88.2
click at [658, 105] on span "Seleccionar aplicación" at bounding box center [662, 110] width 97 height 12
click at [559, 111] on div "< Volver 1 Seleccionar aplicación 2 Conectar Facebook 3 Finalizar configuración" at bounding box center [755, 109] width 467 height 28
click at [548, 111] on h2 "< Volver" at bounding box center [542, 109] width 41 height 15
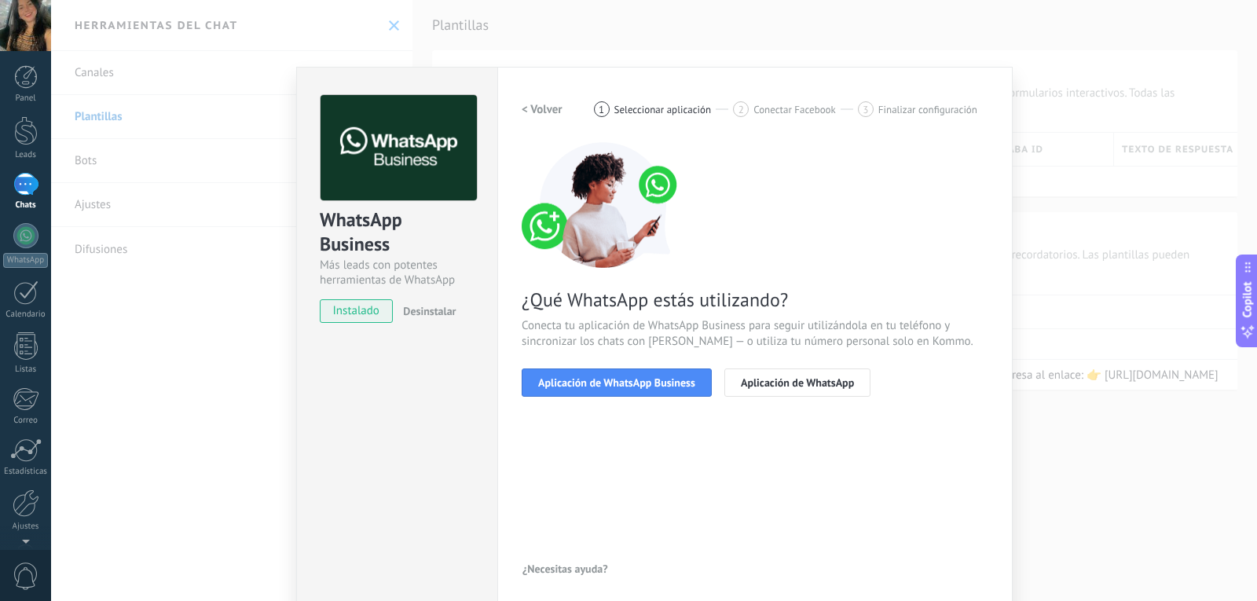
click at [522, 102] on h2 "< Volver" at bounding box center [542, 109] width 41 height 15
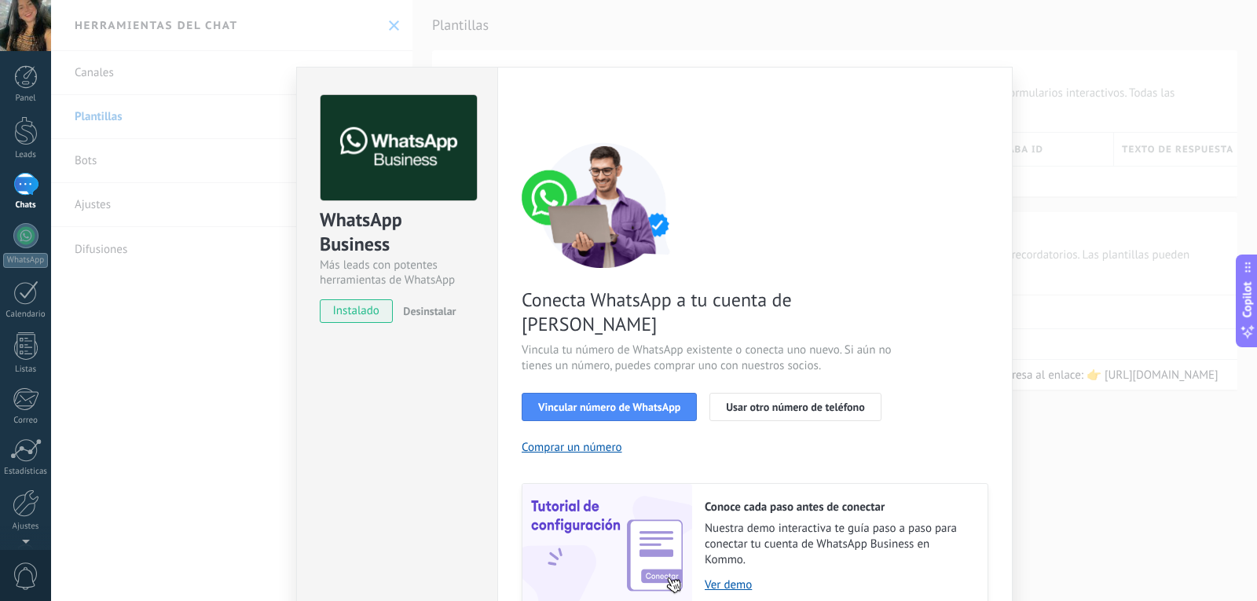
scroll to position [53, 0]
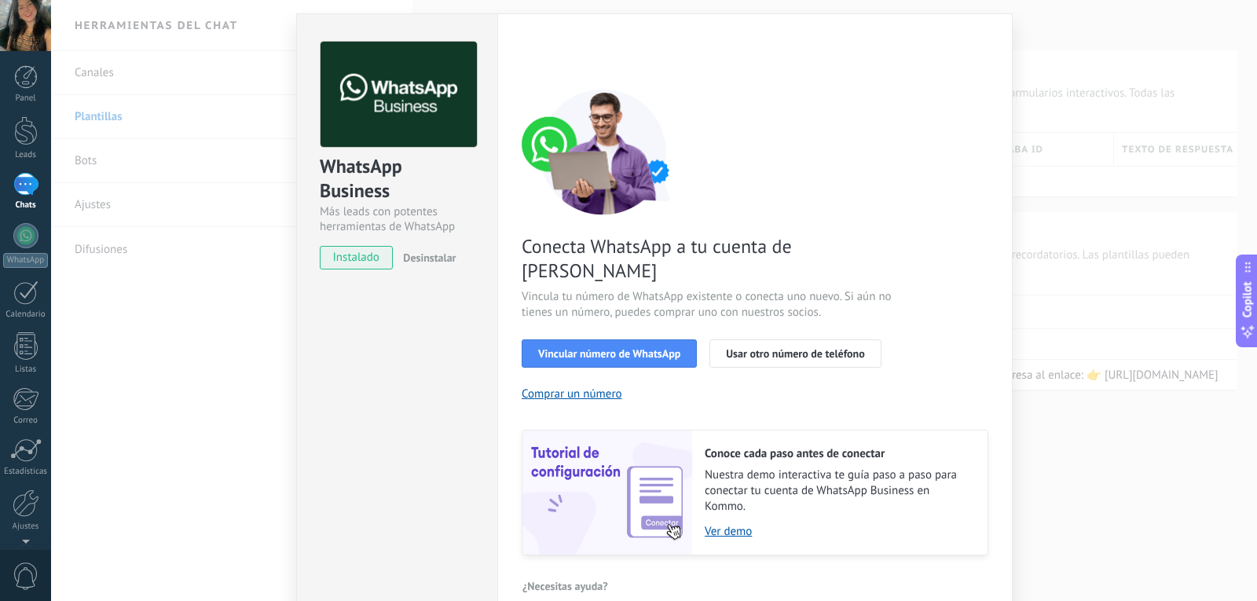
click at [1148, 223] on div "WhatsApp Business Más leads con potentes herramientas de WhatsApp instalado Des…" at bounding box center [654, 300] width 1206 height 601
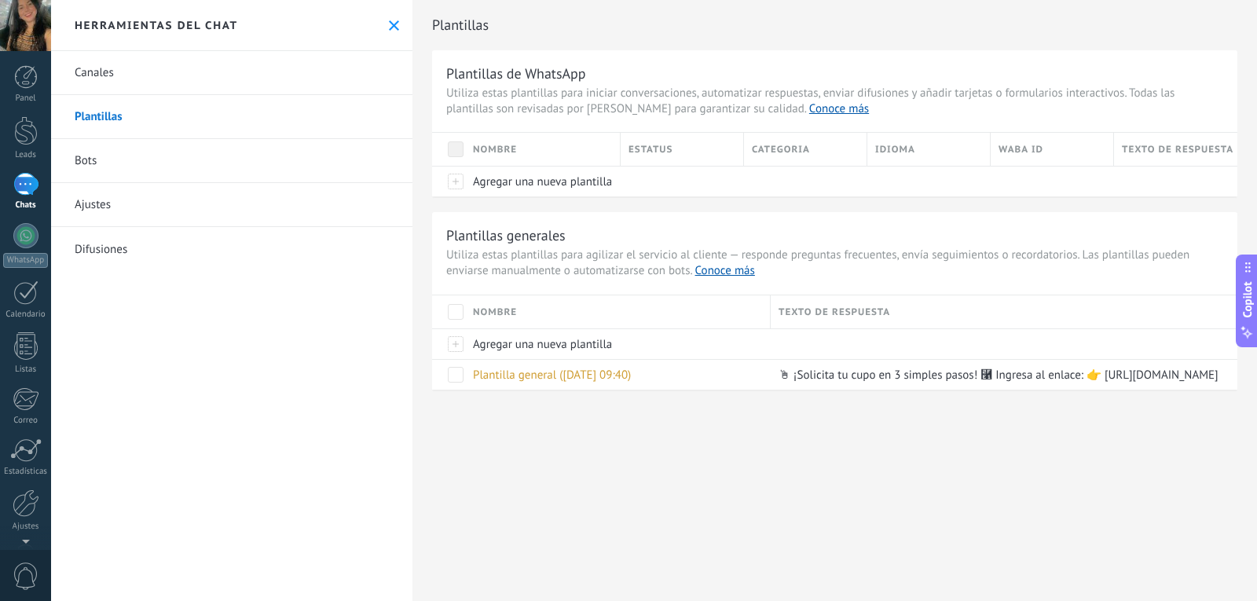
scroll to position [0, 0]
click at [97, 68] on link "Canales" at bounding box center [231, 73] width 361 height 44
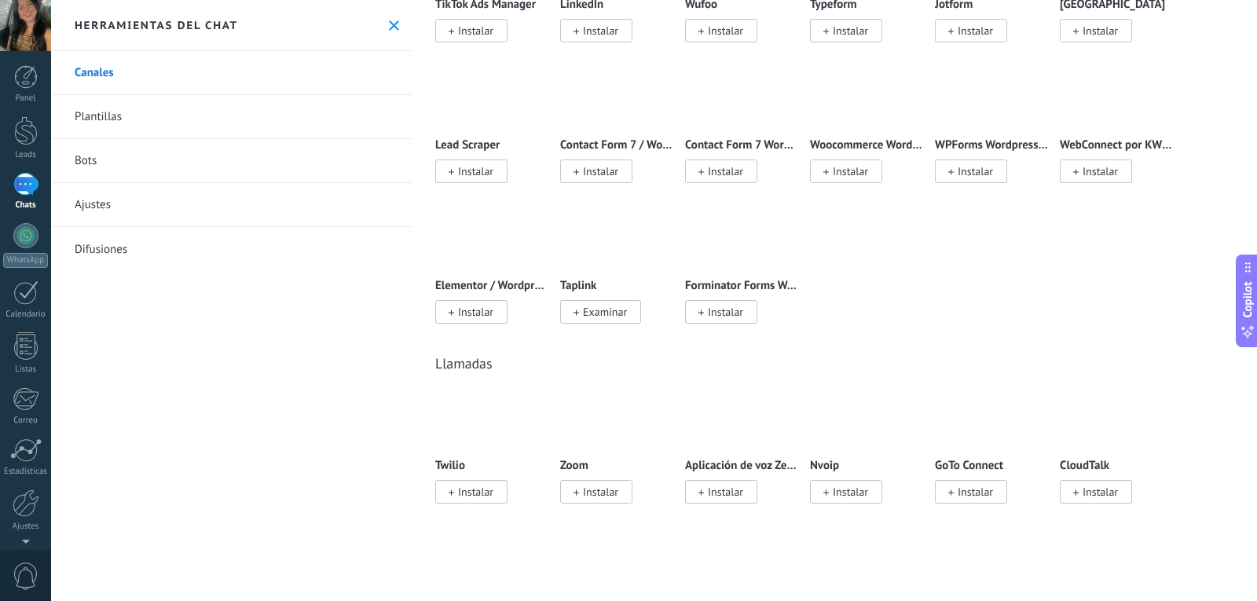
scroll to position [1807, 0]
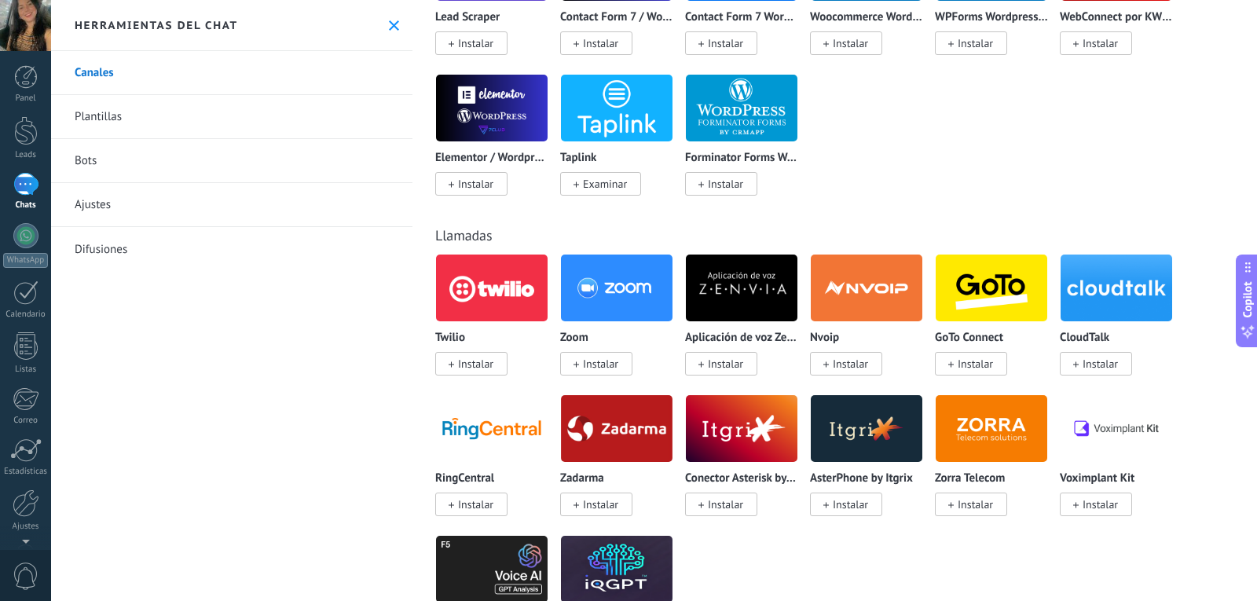
click at [112, 203] on link "Ajustes" at bounding box center [231, 205] width 361 height 44
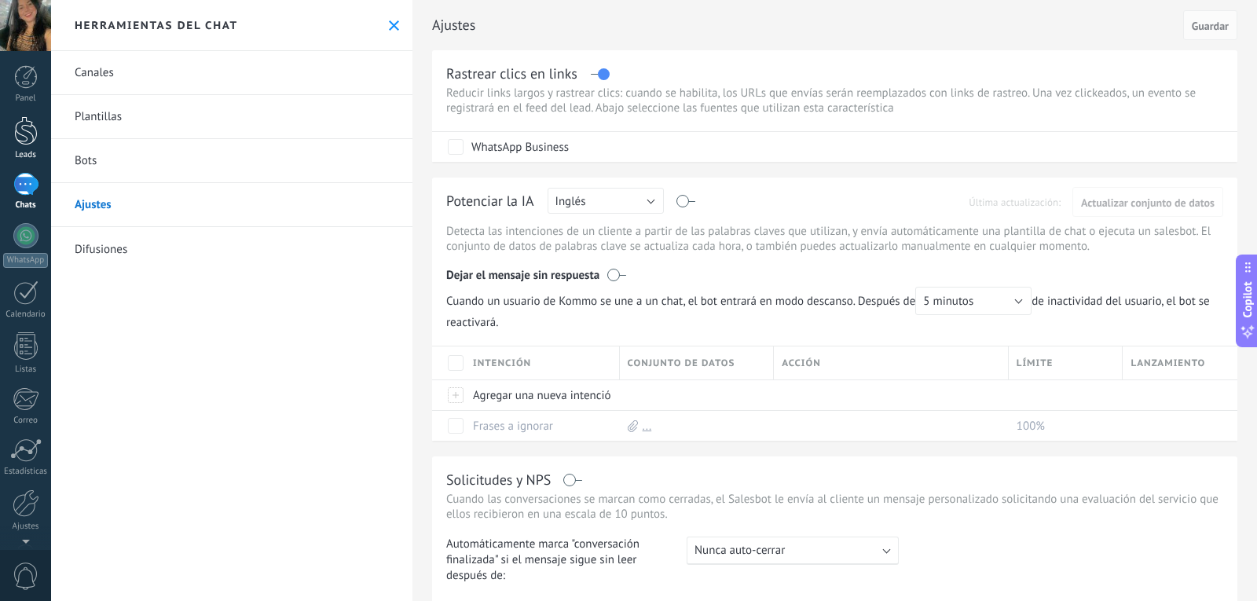
click at [31, 130] on div at bounding box center [26, 130] width 24 height 29
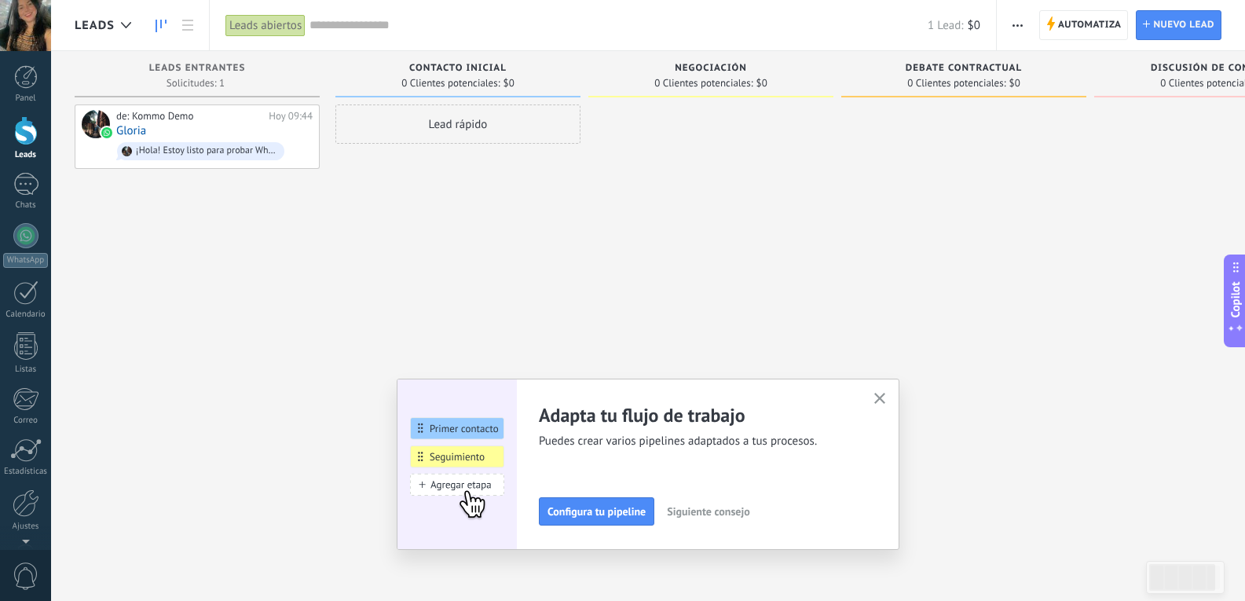
click at [506, 121] on div "Lead rápido" at bounding box center [458, 124] width 245 height 39
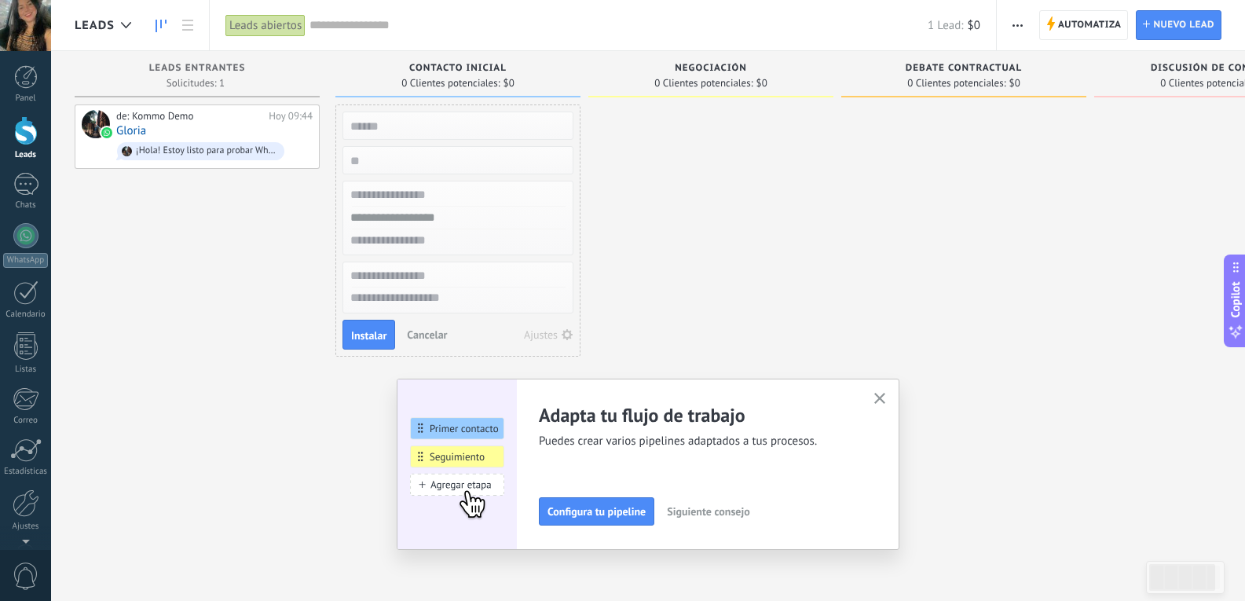
click at [736, 203] on div at bounding box center [711, 303] width 245 height 396
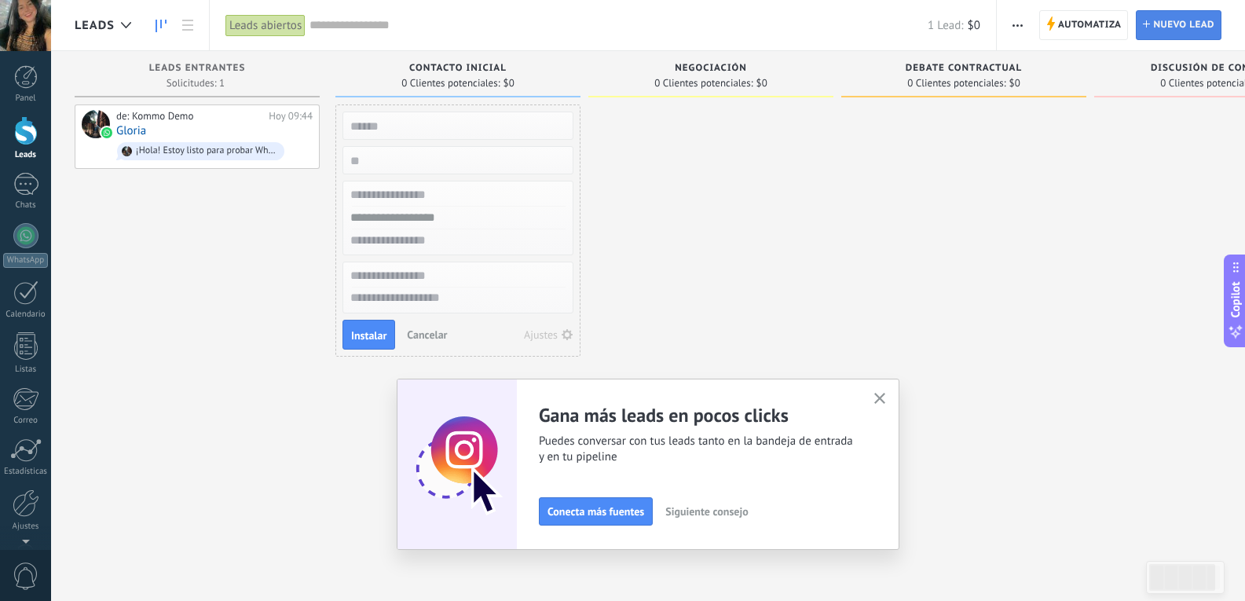
click at [1186, 33] on span "Nuevo lead" at bounding box center [1184, 25] width 61 height 28
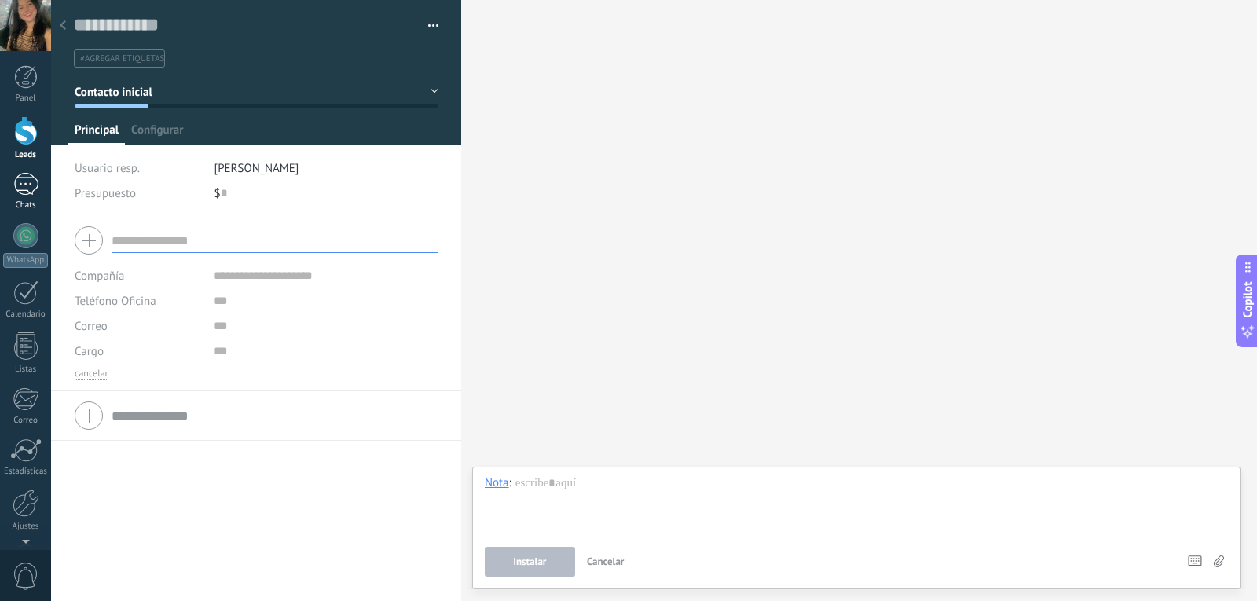
click at [24, 190] on div "1" at bounding box center [25, 184] width 25 height 23
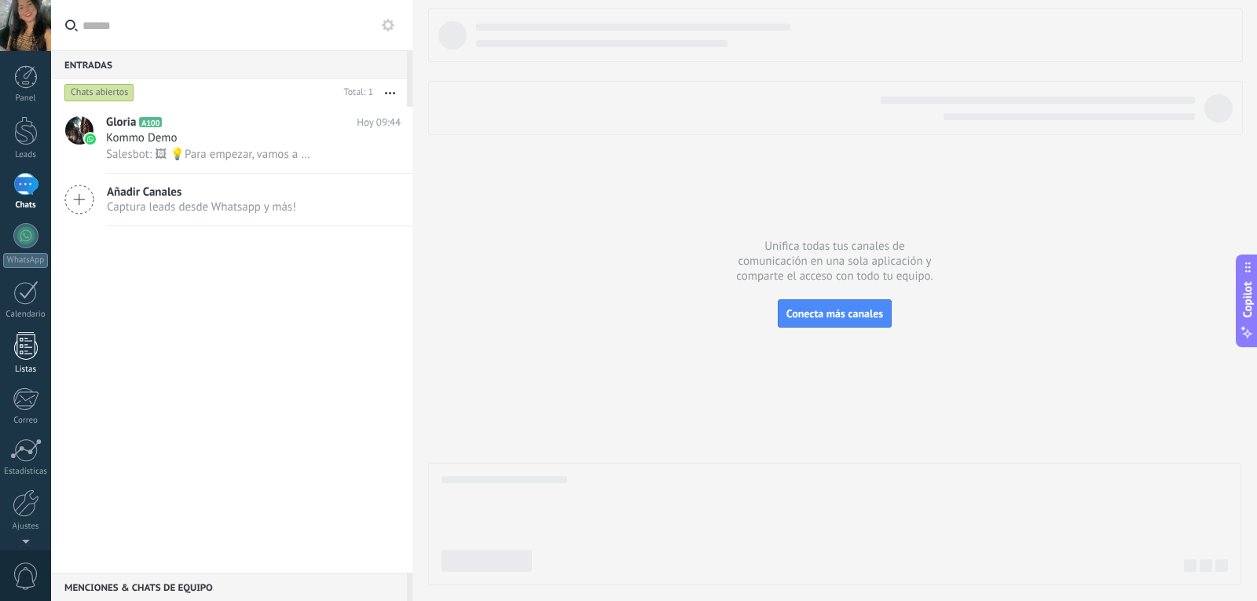
click at [30, 363] on link "Listas" at bounding box center [25, 353] width 51 height 42
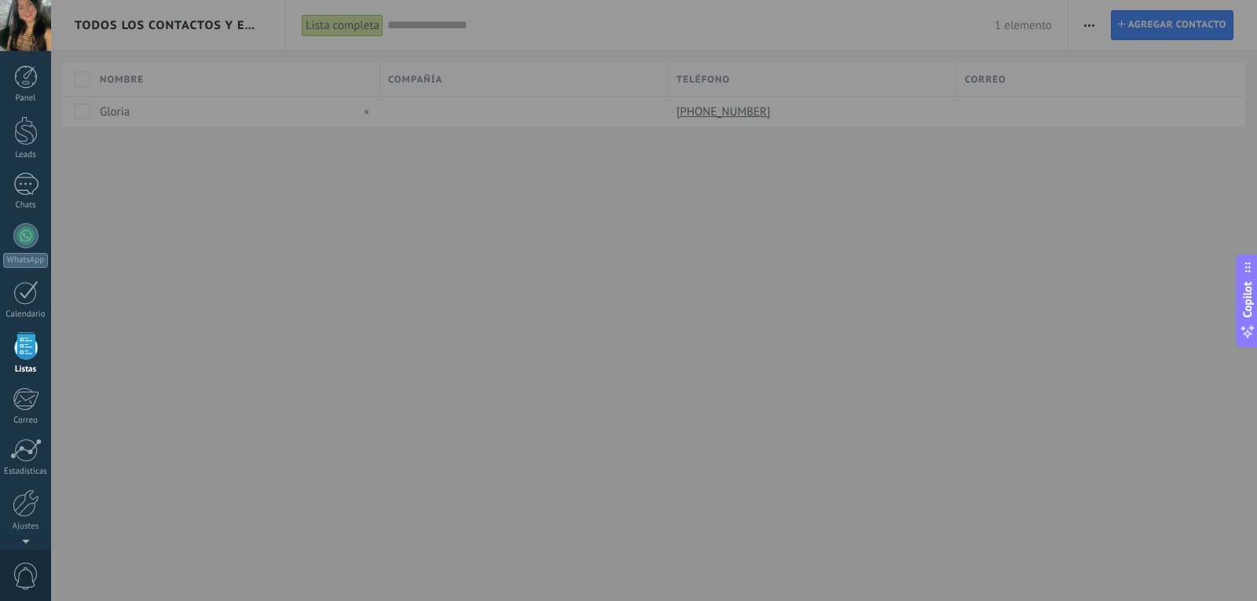
click at [83, 110] on div at bounding box center [679, 300] width 1257 height 601
click at [373, 216] on div at bounding box center [679, 300] width 1257 height 601
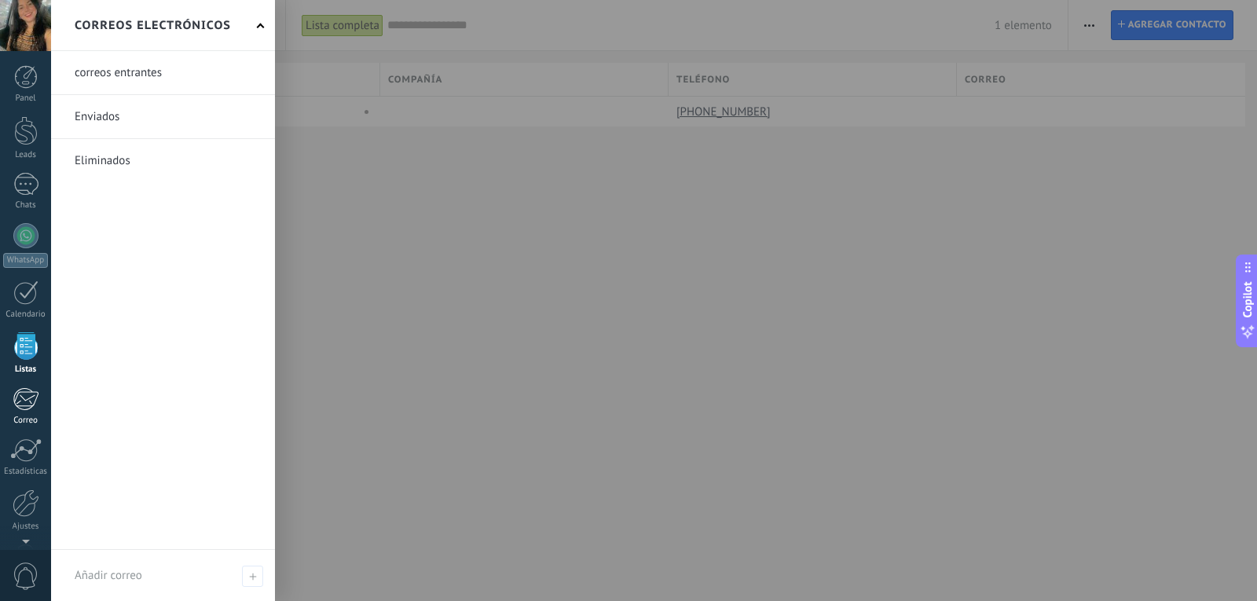
click at [35, 401] on div at bounding box center [26, 399] width 26 height 24
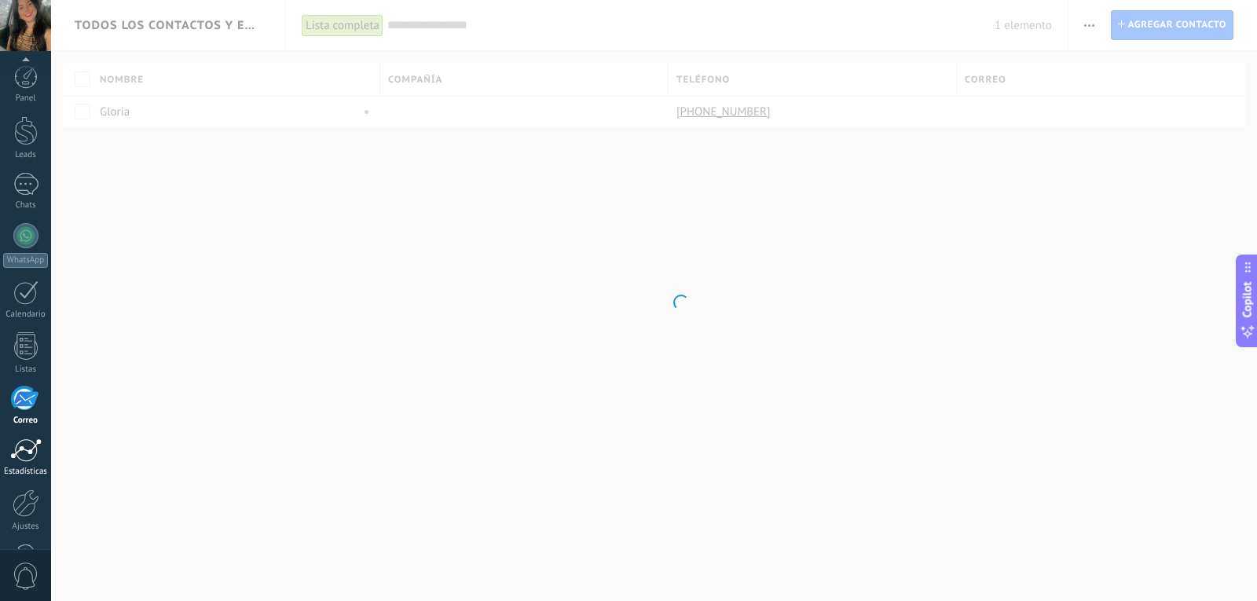
scroll to position [53, 0]
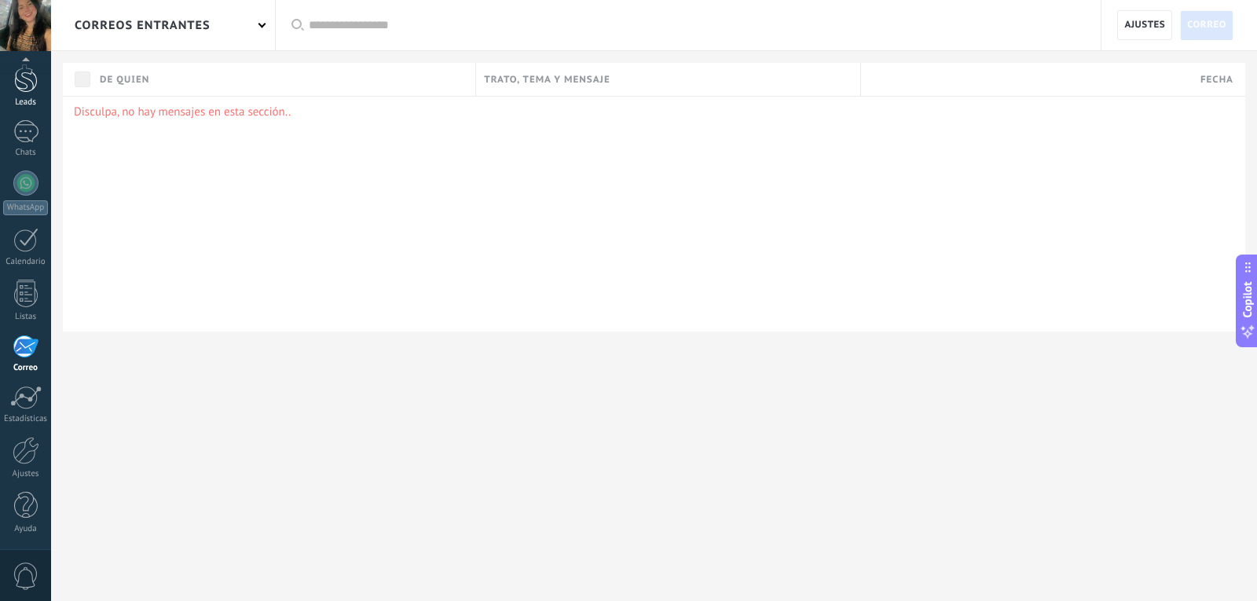
click at [15, 99] on div "Leads" at bounding box center [26, 102] width 46 height 10
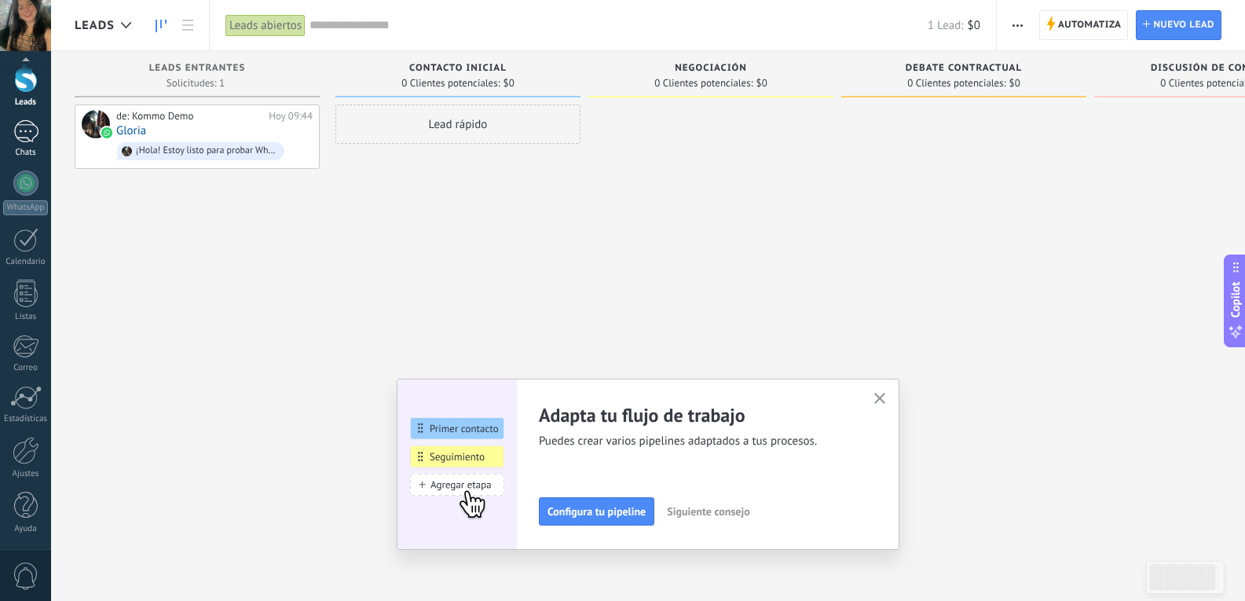
click at [24, 130] on div "1" at bounding box center [25, 131] width 25 height 23
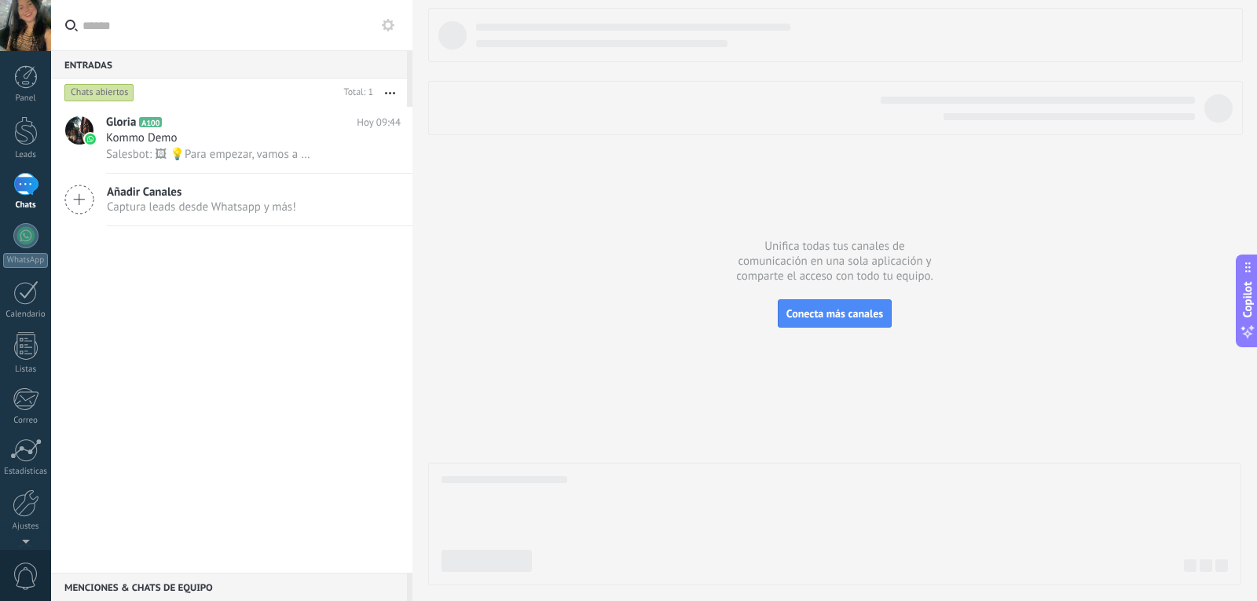
click at [24, 189] on div "1" at bounding box center [25, 184] width 25 height 23
drag, startPoint x: 20, startPoint y: 229, endPoint x: 18, endPoint y: 239, distance: 10.5
click at [20, 230] on div at bounding box center [25, 235] width 25 height 25
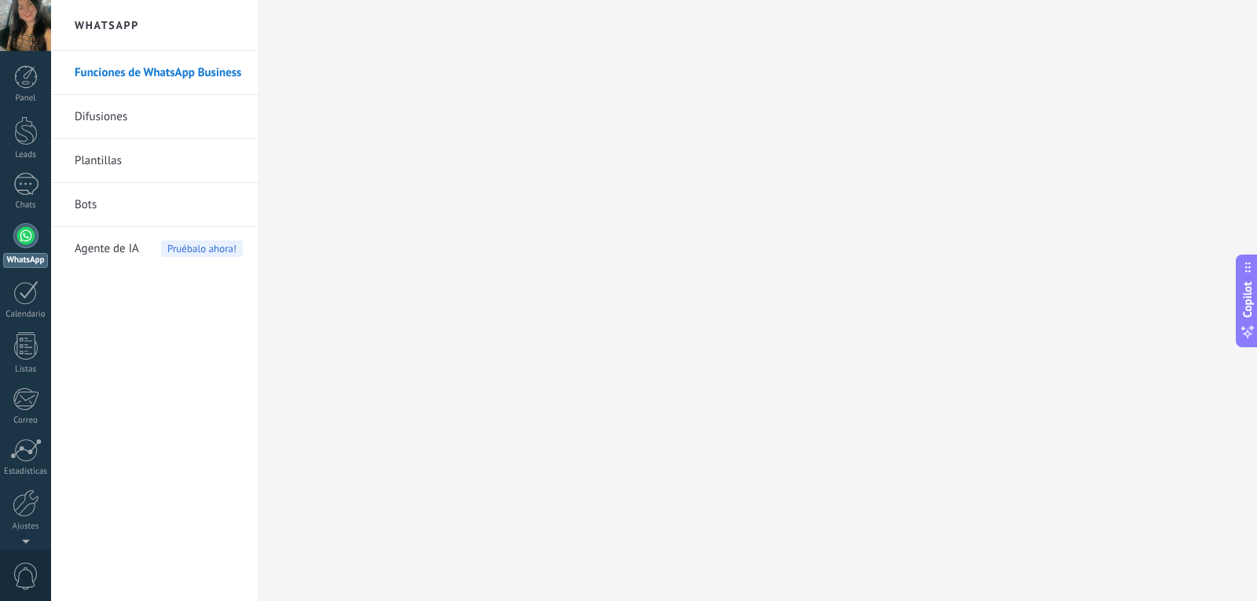
click at [121, 121] on link "Difusiones" at bounding box center [159, 117] width 168 height 44
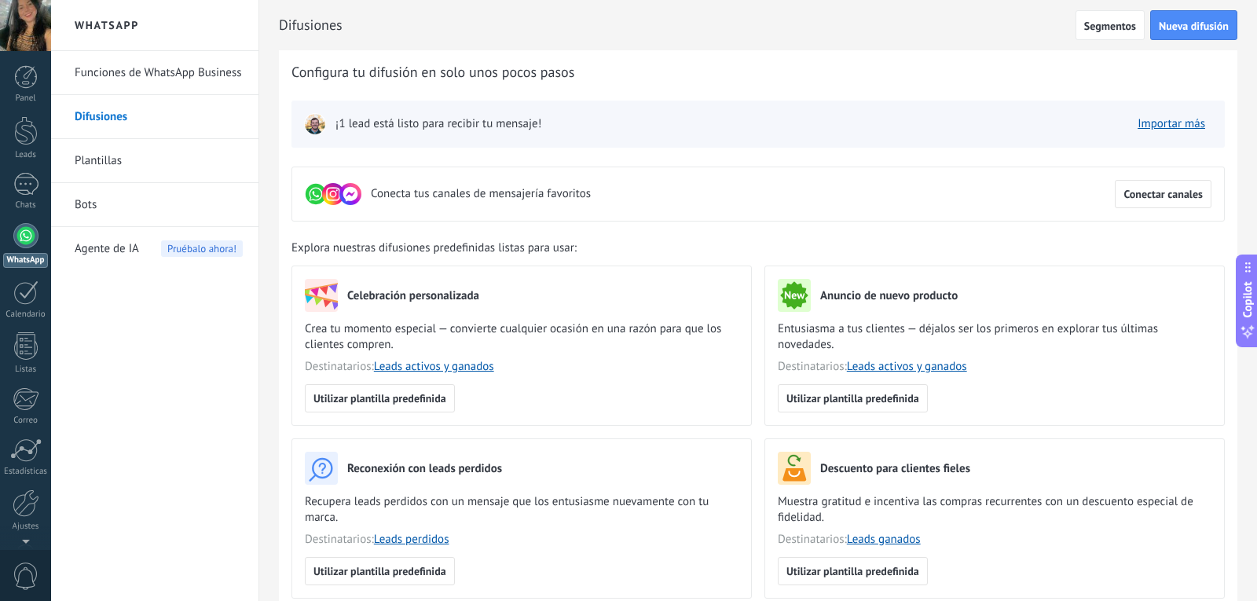
click at [89, 156] on link "Plantillas" at bounding box center [159, 161] width 168 height 44
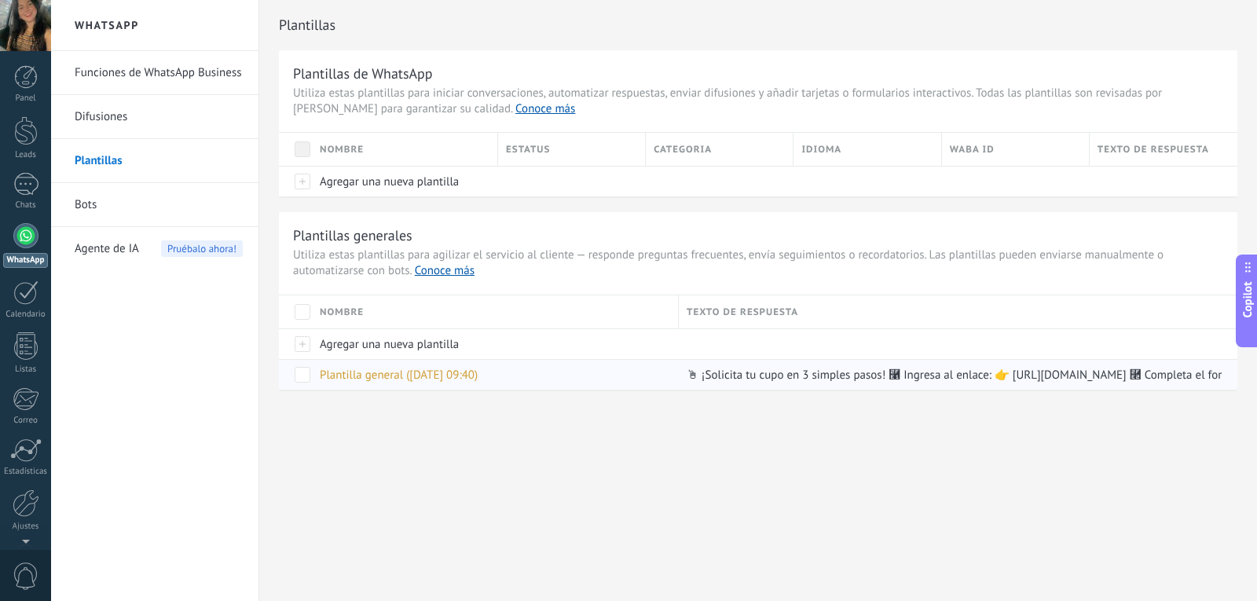
click at [307, 375] on span at bounding box center [303, 375] width 16 height 16
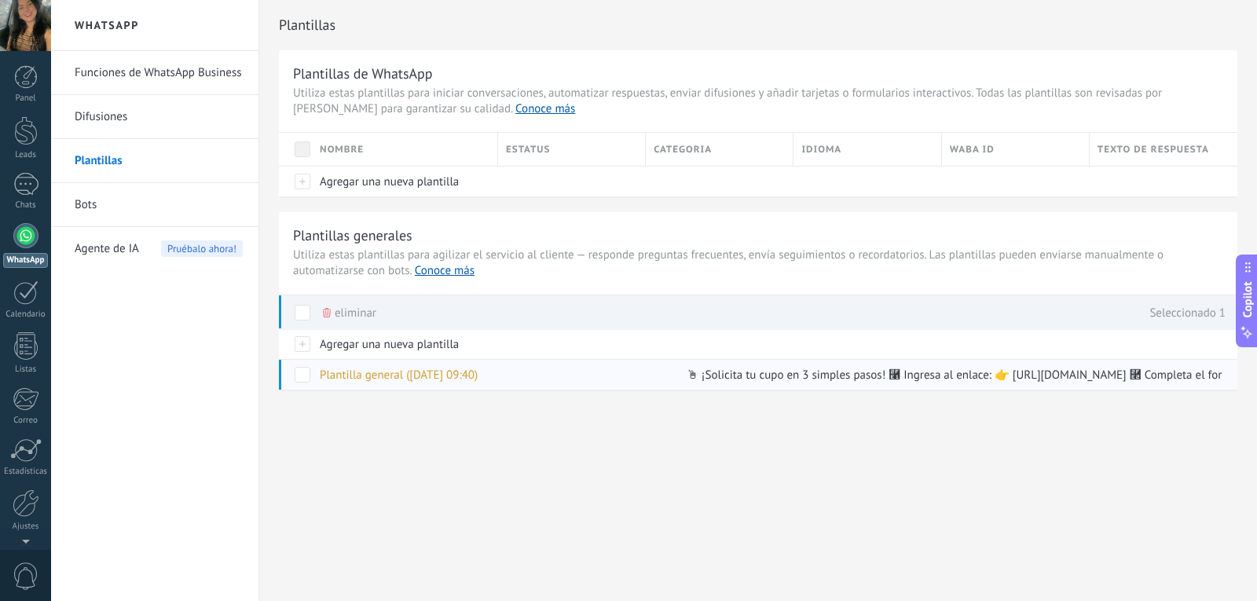
drag, startPoint x: 503, startPoint y: 376, endPoint x: 473, endPoint y: 378, distance: 29.9
click at [473, 378] on span "Plantilla general ([DATE] 09:40)" at bounding box center [399, 375] width 158 height 15
click at [473, 378] on div at bounding box center [654, 300] width 1206 height 601
click at [471, 377] on span "Plantilla general ([DATE] 09:40)" at bounding box center [399, 375] width 158 height 15
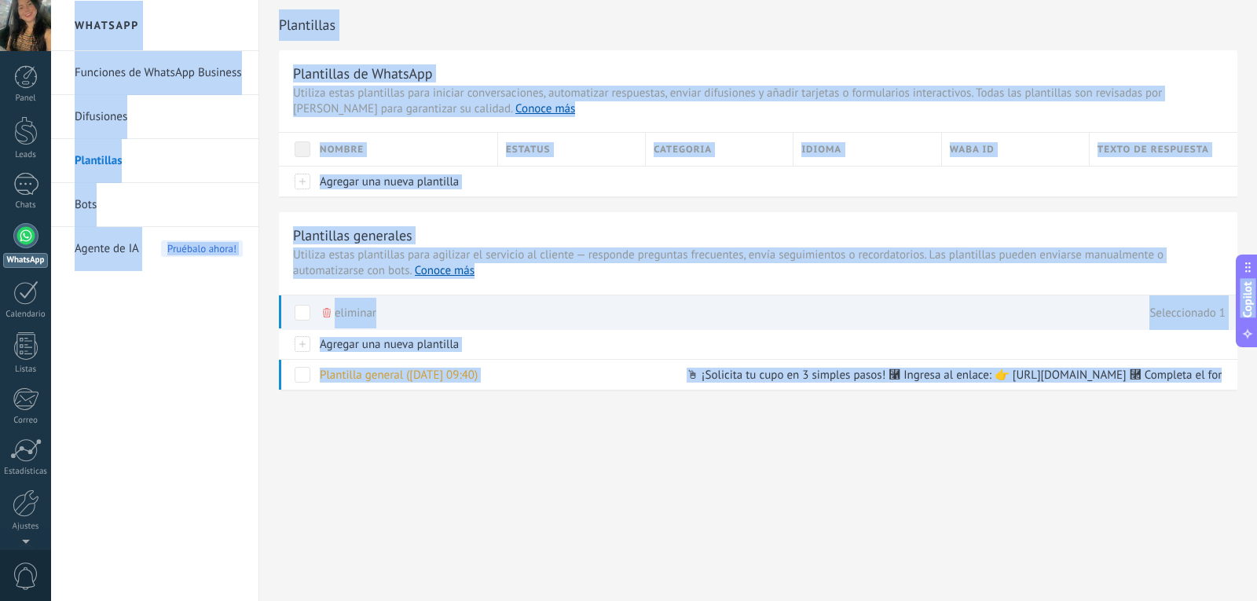
click at [25, 551] on div "0" at bounding box center [25, 575] width 51 height 52
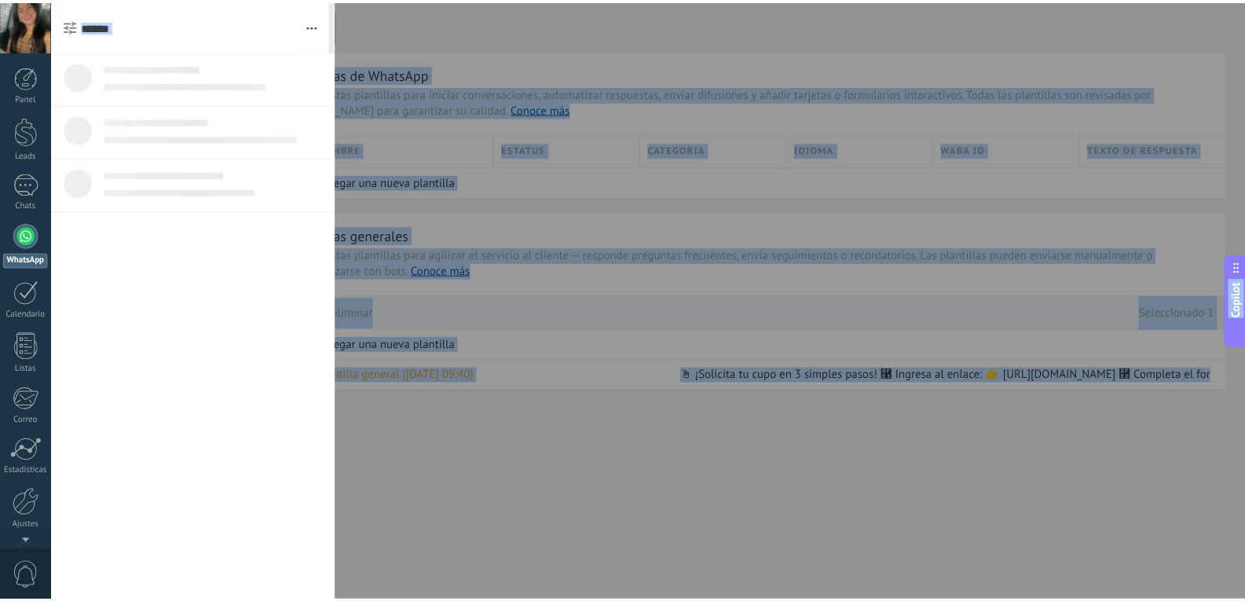
scroll to position [53, 0]
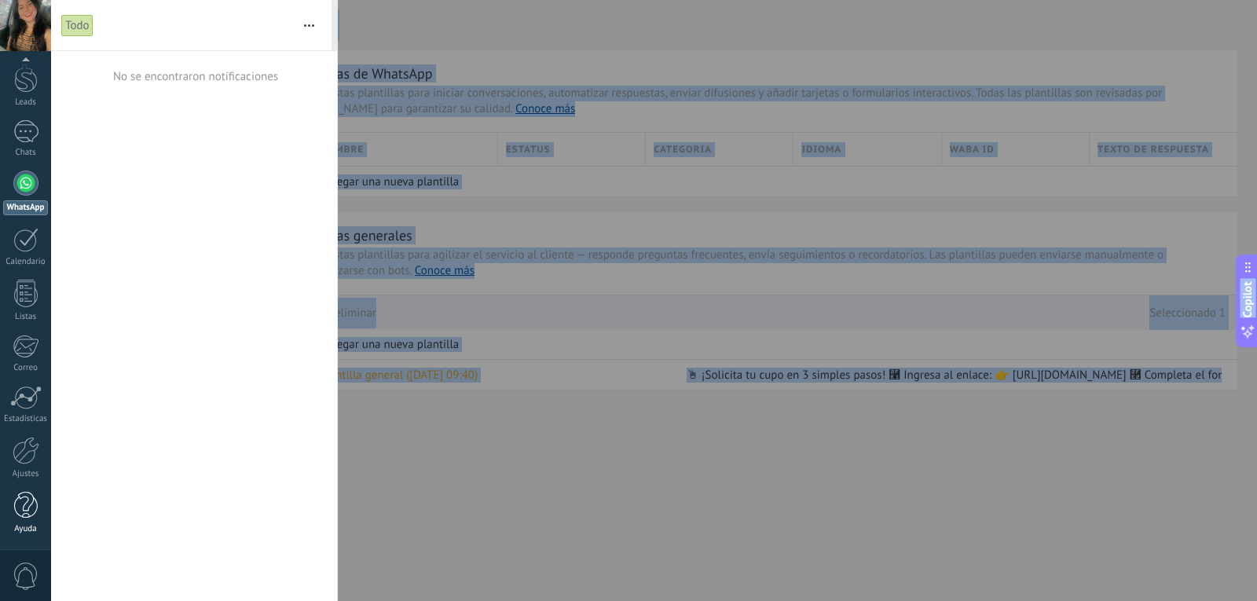
click at [23, 510] on div at bounding box center [26, 506] width 24 height 28
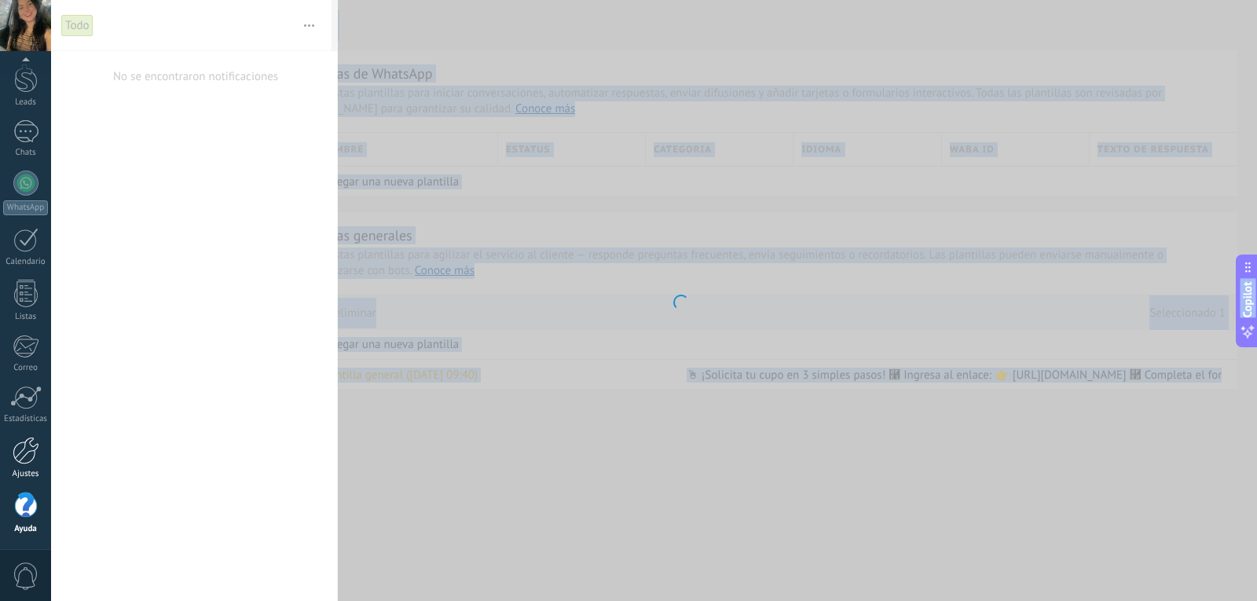
click at [22, 450] on div at bounding box center [26, 451] width 27 height 28
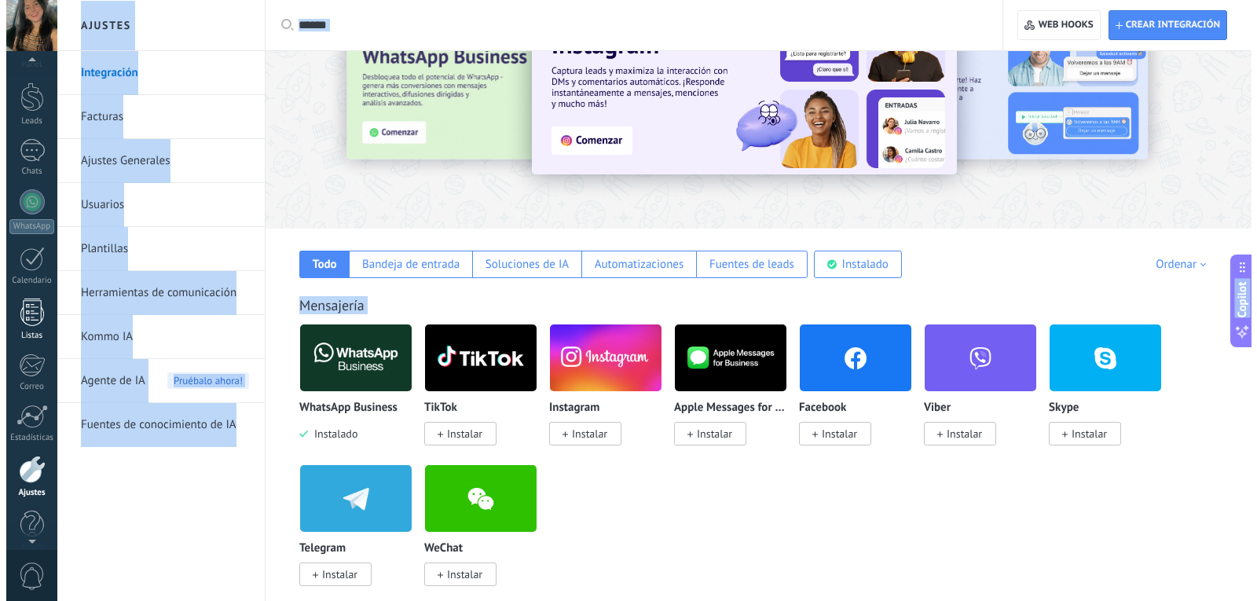
scroll to position [53, 0]
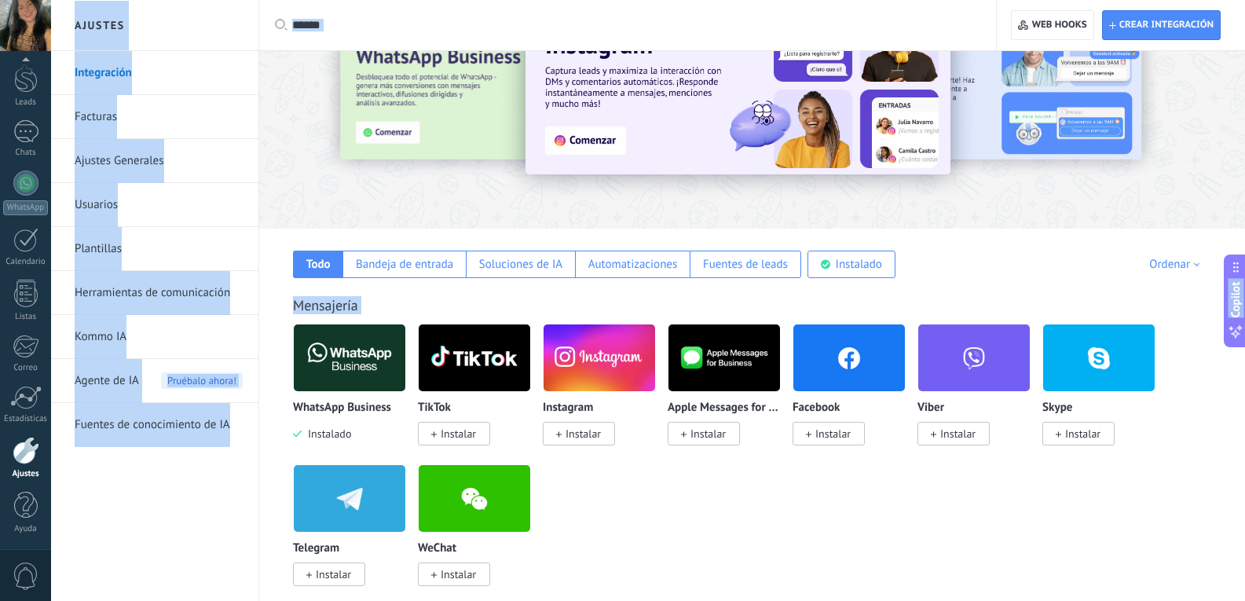
click at [42, 572] on div "0" at bounding box center [25, 575] width 51 height 52
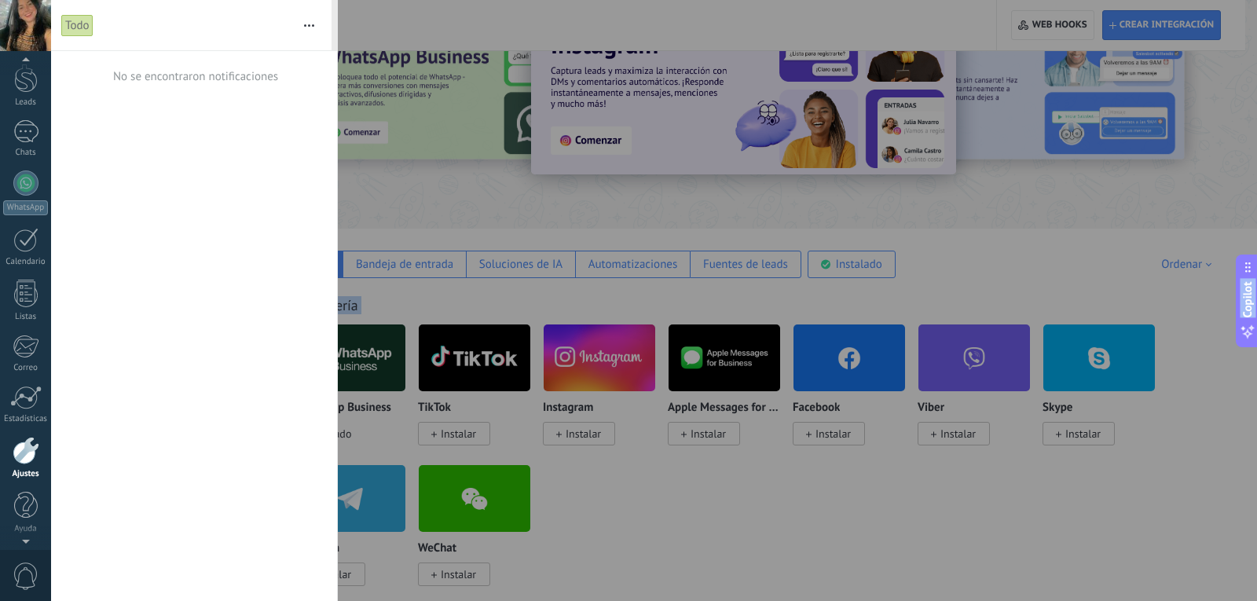
scroll to position [0, 0]
click at [25, 85] on div at bounding box center [26, 77] width 24 height 24
